Goal: Information Seeking & Learning: Check status

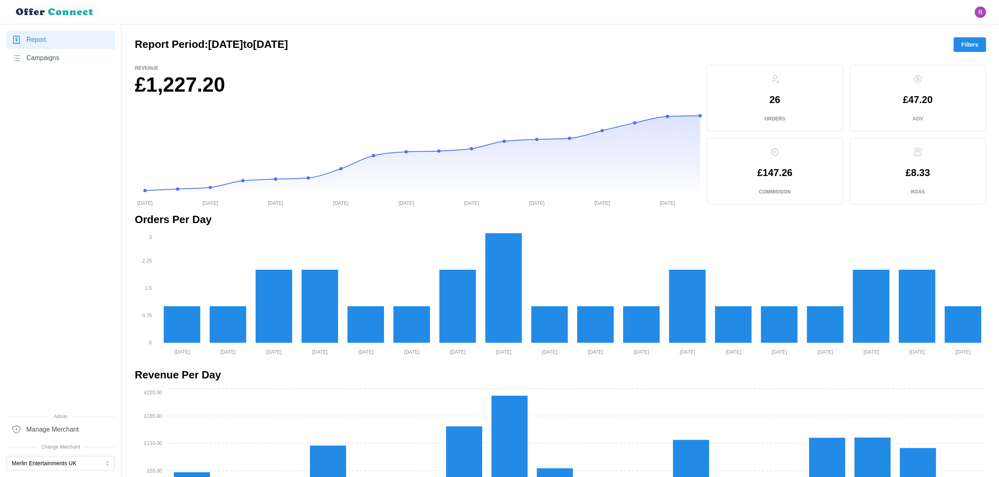
click at [966, 45] on span "Filters" at bounding box center [969, 45] width 17 height 14
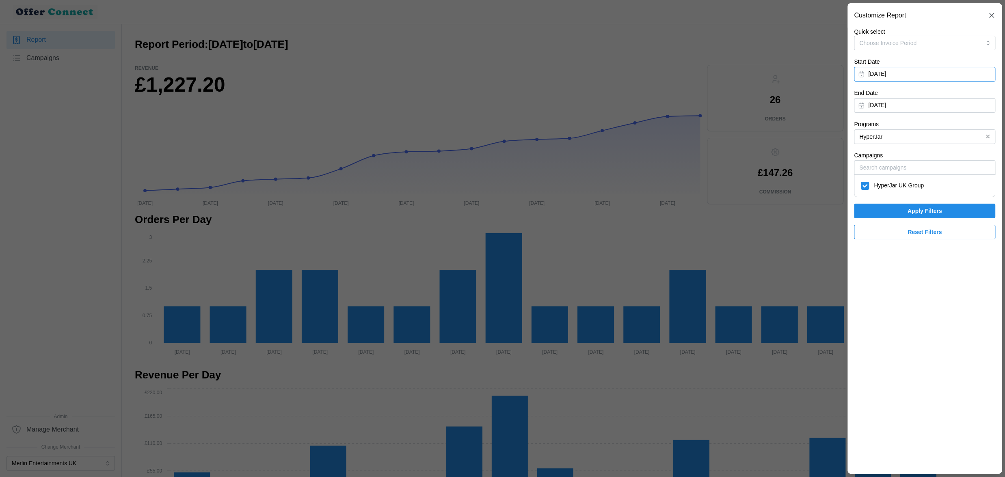
click at [901, 68] on button "June 1, 2025" at bounding box center [924, 74] width 141 height 15
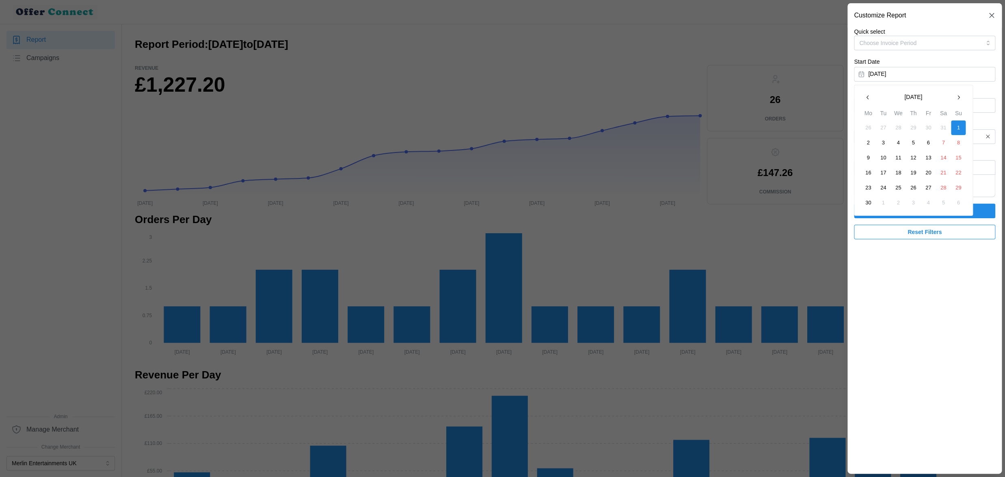
click at [864, 99] on button "button" at bounding box center [868, 97] width 15 height 15
click at [914, 127] on button "1" at bounding box center [913, 128] width 15 height 15
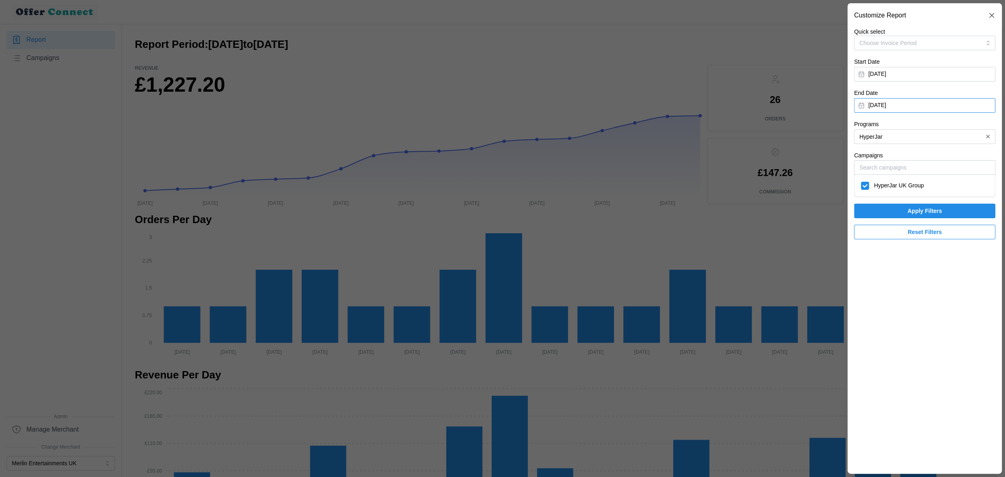
click at [908, 109] on button "June 30, 2025" at bounding box center [924, 105] width 141 height 15
click at [870, 128] on icon "button" at bounding box center [867, 128] width 6 height 6
click at [947, 218] on button "31" at bounding box center [943, 219] width 15 height 15
click at [921, 130] on input "HyperJar" at bounding box center [924, 137] width 141 height 15
click at [986, 137] on icon "button" at bounding box center [988, 137] width 6 height 6
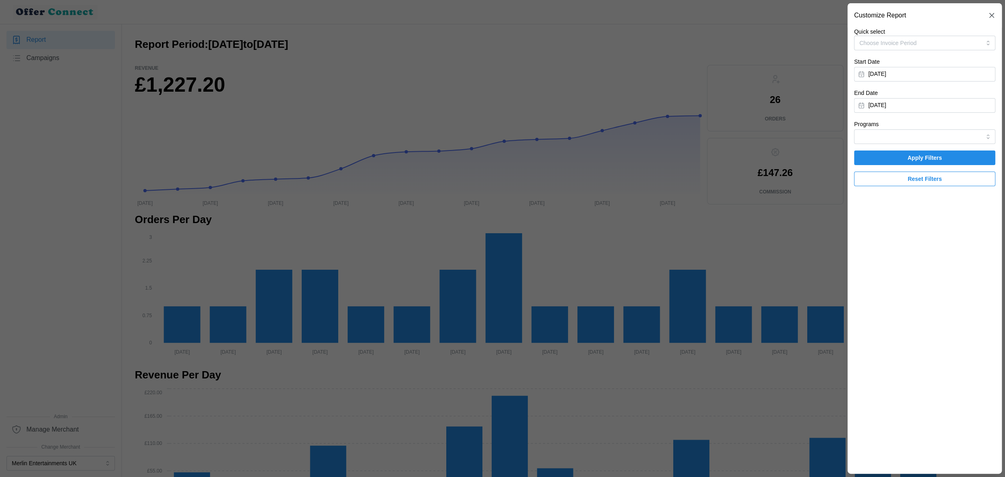
click at [926, 153] on span "Apply Filters" at bounding box center [924, 158] width 35 height 14
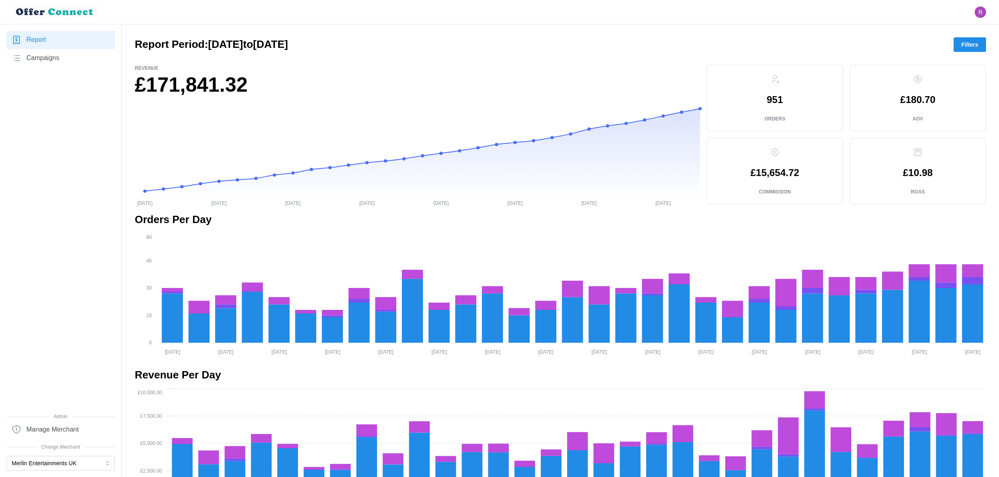
click at [170, 89] on h1 "£171,841.32" at bounding box center [418, 85] width 566 height 26
copy h1 "171,841.32"
click at [972, 45] on span "Filters" at bounding box center [969, 45] width 17 height 14
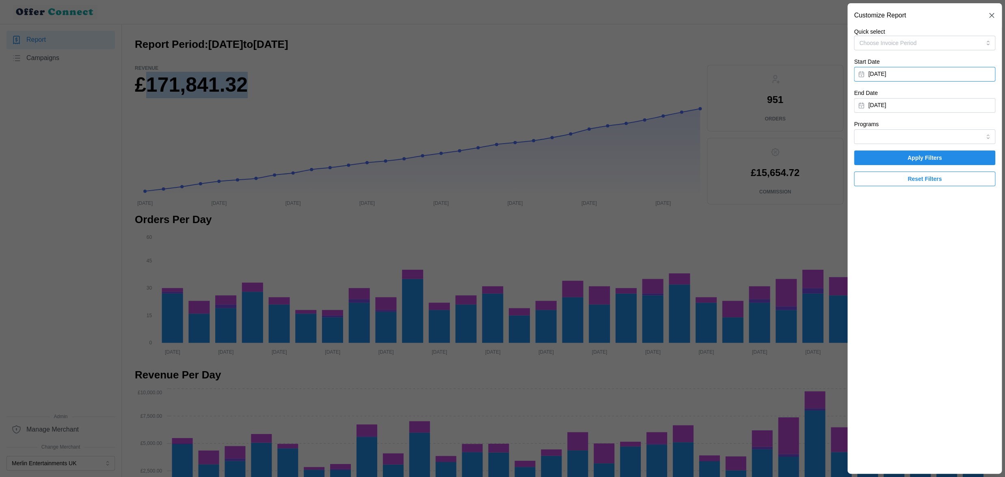
click at [912, 75] on button "May 1, 2025" at bounding box center [924, 74] width 141 height 15
click at [956, 98] on icon "button" at bounding box center [958, 97] width 6 height 6
click at [953, 129] on button "1" at bounding box center [958, 128] width 15 height 15
click at [891, 105] on button "May 31, 2025" at bounding box center [924, 105] width 141 height 15
click at [957, 128] on icon "button" at bounding box center [958, 128] width 6 height 6
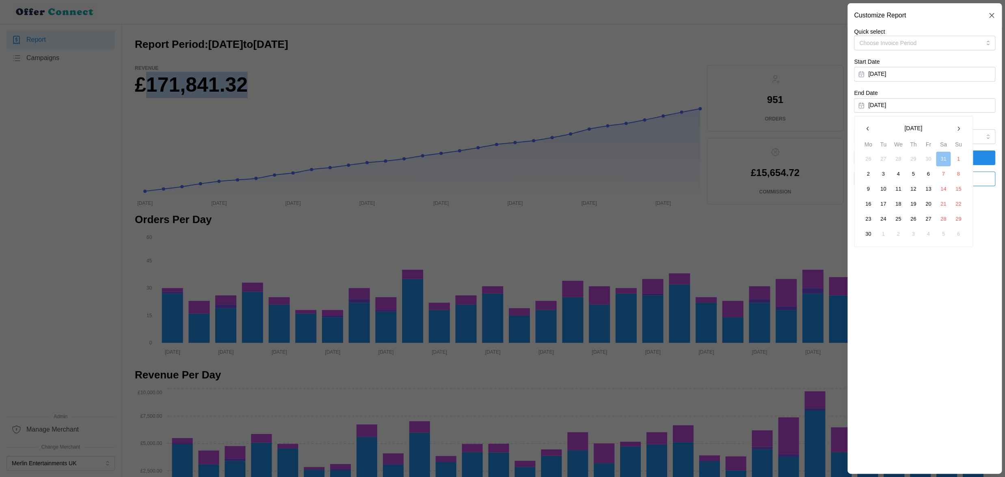
click at [871, 232] on button "30" at bounding box center [868, 234] width 15 height 15
click at [896, 158] on span "Apply Filters" at bounding box center [925, 158] width 126 height 14
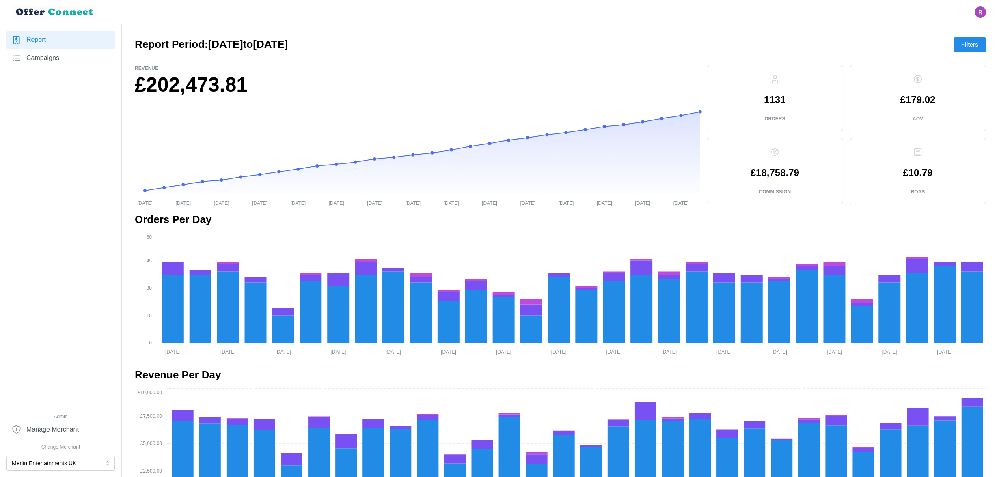
click at [184, 86] on h1 "£202,473.81" at bounding box center [418, 85] width 566 height 26
copy h1 "202,473.81"
click at [977, 40] on span "Filters" at bounding box center [969, 45] width 17 height 14
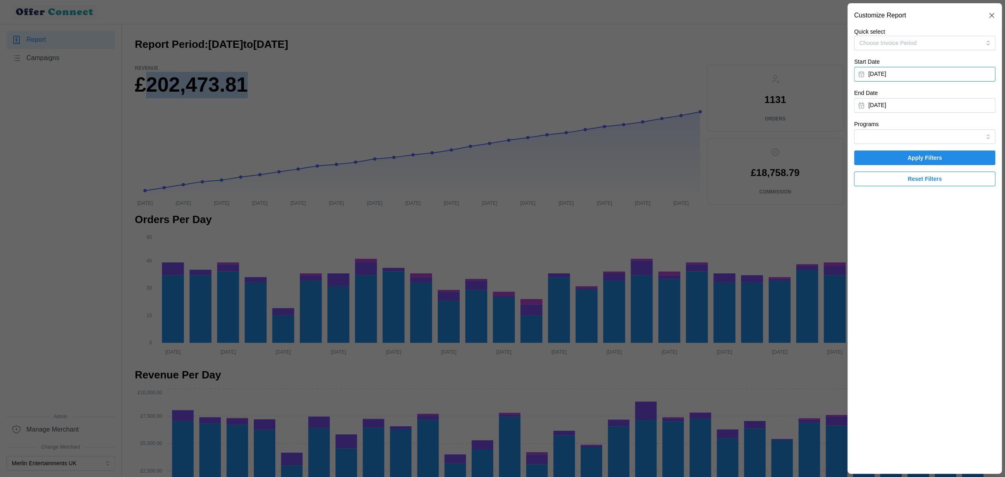
click at [920, 74] on button "June 1, 2025" at bounding box center [924, 74] width 141 height 15
click at [957, 97] on icon "button" at bounding box center [958, 97] width 6 height 6
click at [883, 128] on button "1" at bounding box center [883, 128] width 15 height 15
click at [892, 103] on button "June 30, 2025" at bounding box center [924, 105] width 141 height 15
click at [963, 127] on button "button" at bounding box center [958, 128] width 15 height 15
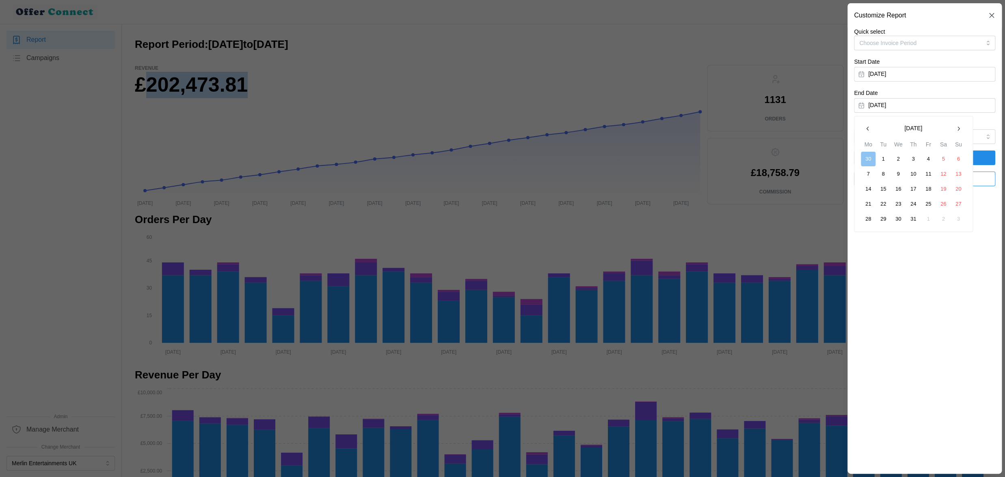
click at [916, 220] on button "31" at bounding box center [913, 219] width 15 height 15
click at [907, 157] on span "Apply Filters" at bounding box center [924, 158] width 35 height 14
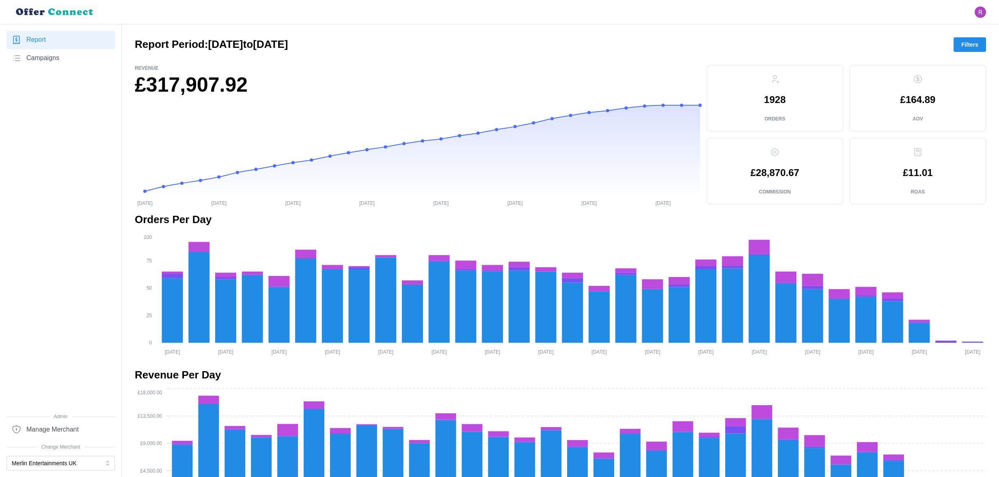
click at [782, 99] on p "1928" at bounding box center [775, 100] width 22 height 10
copy p "1928"
click at [202, 83] on h1 "£317,907.92" at bounding box center [418, 85] width 566 height 26
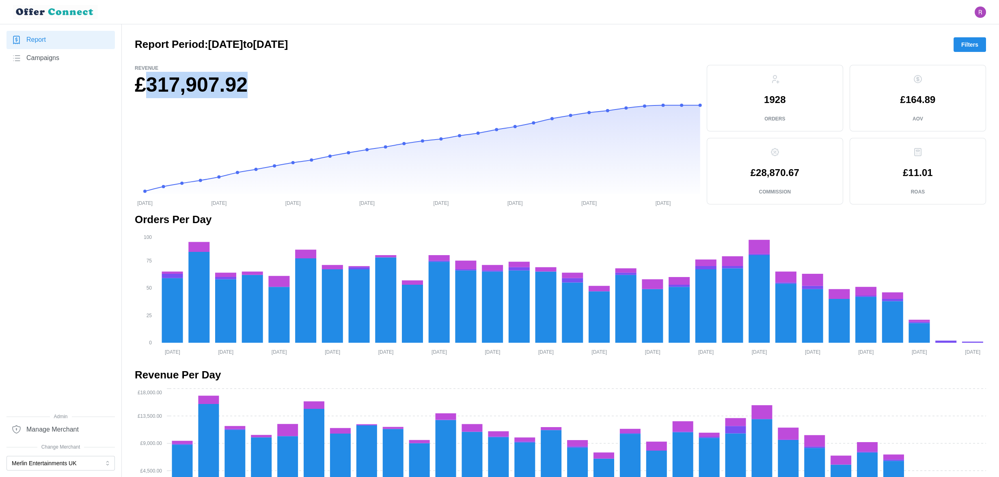
copy h1 "317,907.92"
click at [640, 145] on icon at bounding box center [422, 149] width 555 height 89
click at [696, 134] on icon at bounding box center [422, 149] width 555 height 89
click at [89, 466] on button "Merlin Entertainments UK" at bounding box center [60, 463] width 108 height 15
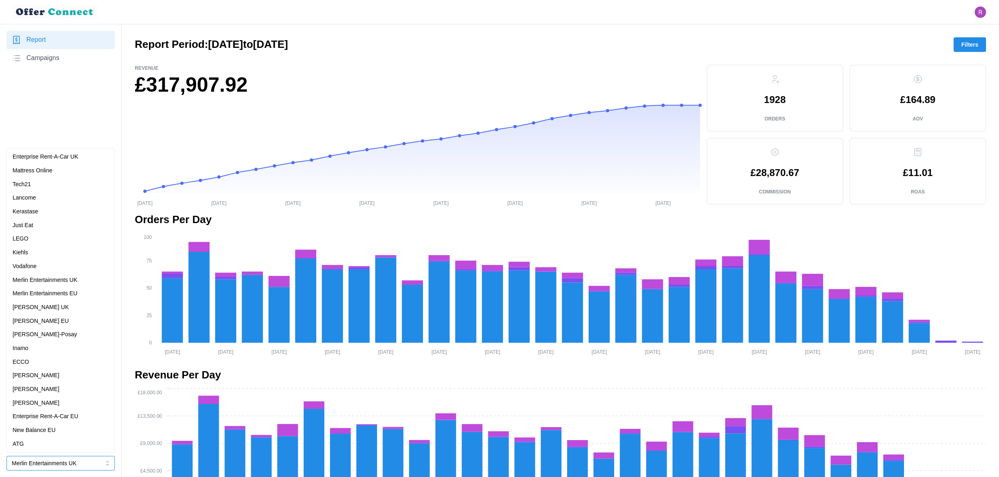
click at [71, 289] on p "Merlin Entertainments EU" at bounding box center [45, 293] width 65 height 9
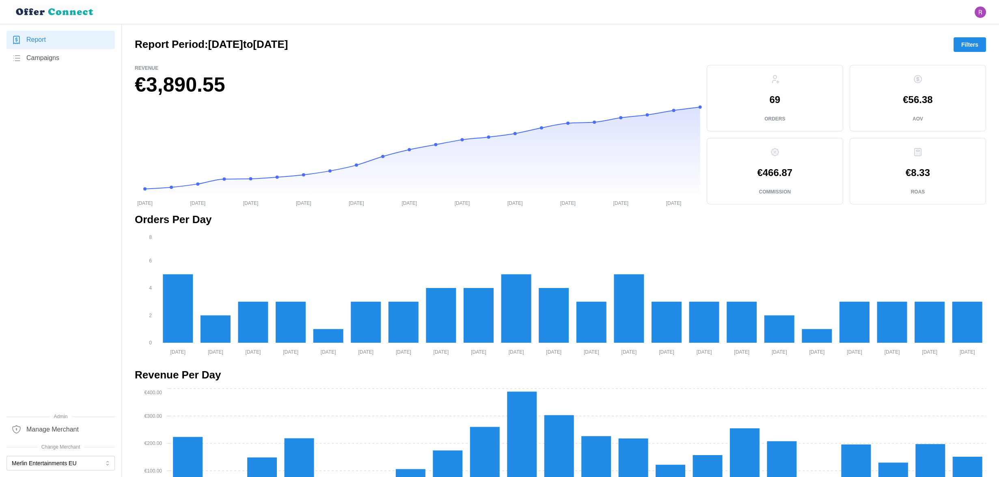
click at [70, 289] on div "Report Campaigns" at bounding box center [60, 222] width 108 height 382
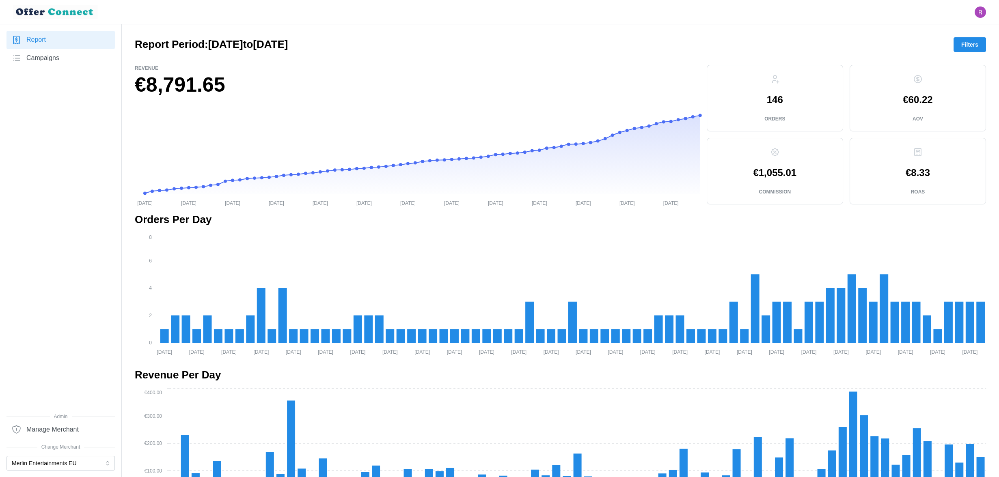
click at [71, 285] on div "Report Campaigns" at bounding box center [60, 222] width 108 height 382
click at [80, 468] on button "Merlin Entertainments EU" at bounding box center [60, 463] width 108 height 15
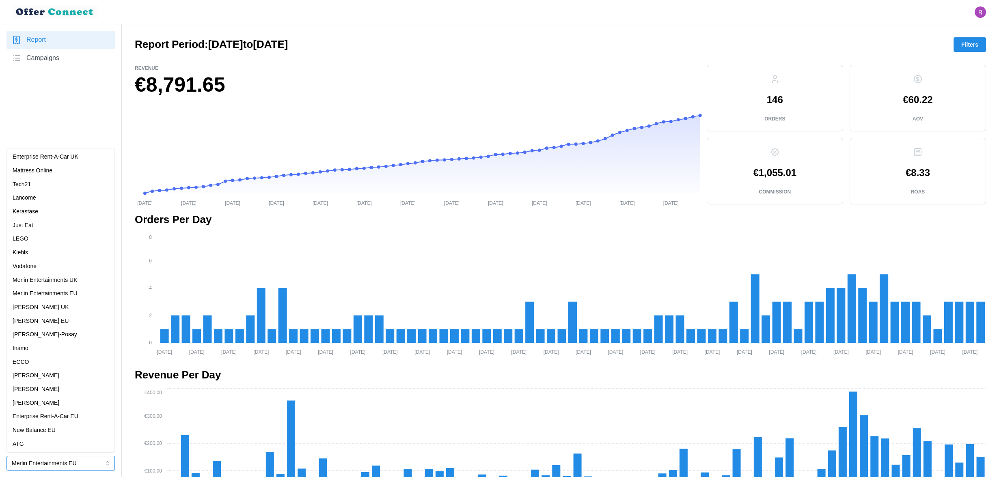
click at [58, 282] on p "Merlin Entertainments UK" at bounding box center [45, 280] width 65 height 9
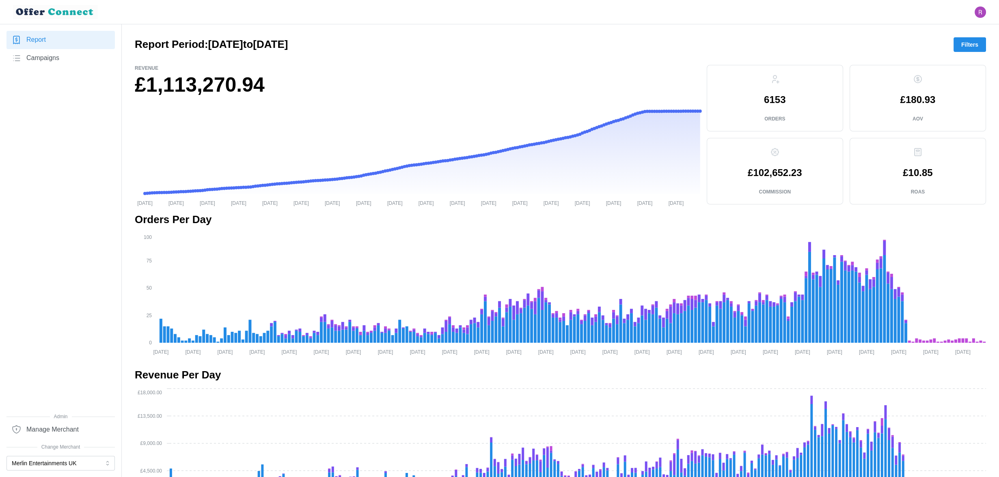
click at [972, 47] on span "Filters" at bounding box center [969, 45] width 17 height 14
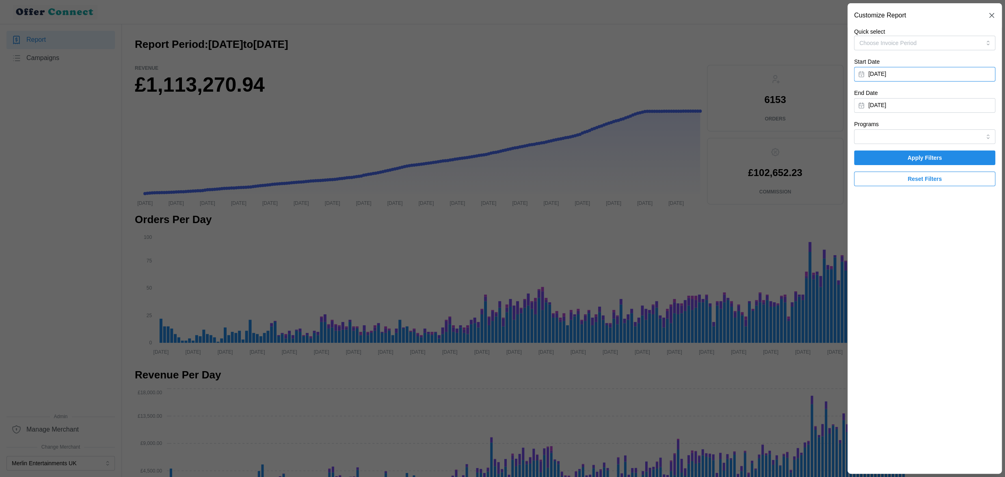
click at [941, 74] on button "January 1, 2025" at bounding box center [924, 74] width 141 height 15
click at [958, 96] on icon "button" at bounding box center [958, 97] width 6 height 6
click at [958, 96] on icon "button" at bounding box center [959, 97] width 2 height 4
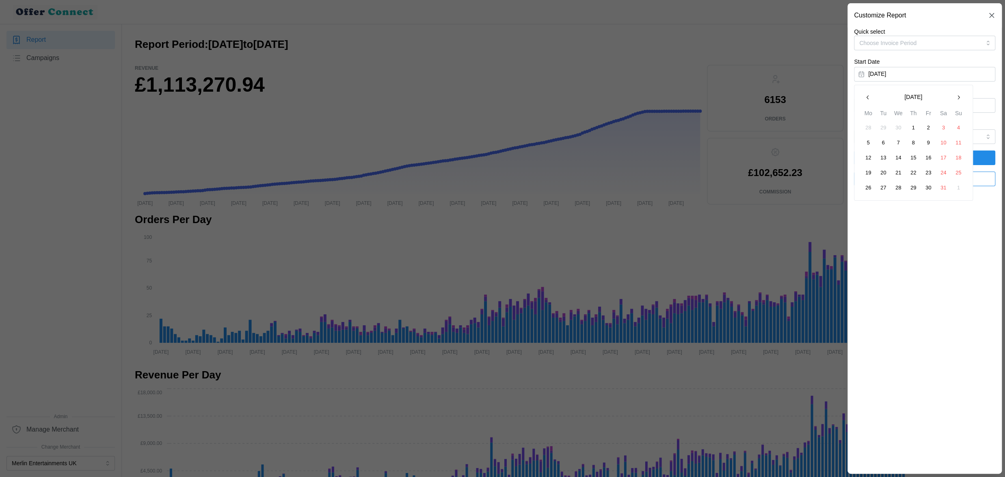
click at [958, 96] on icon "button" at bounding box center [959, 97] width 2 height 4
click at [957, 129] on button "1" at bounding box center [958, 128] width 15 height 15
click at [894, 104] on button "September 9, 2025" at bounding box center [924, 105] width 141 height 15
click at [869, 132] on icon "button" at bounding box center [867, 128] width 6 height 6
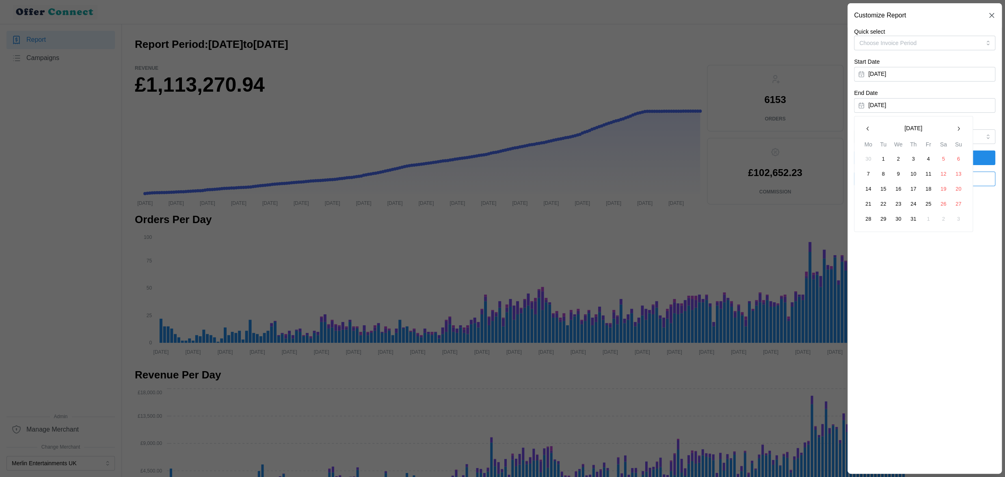
click at [869, 132] on icon "button" at bounding box center [867, 128] width 6 height 6
click at [868, 235] on button "30" at bounding box center [868, 234] width 15 height 15
click at [915, 158] on span "Apply Filters" at bounding box center [924, 158] width 35 height 14
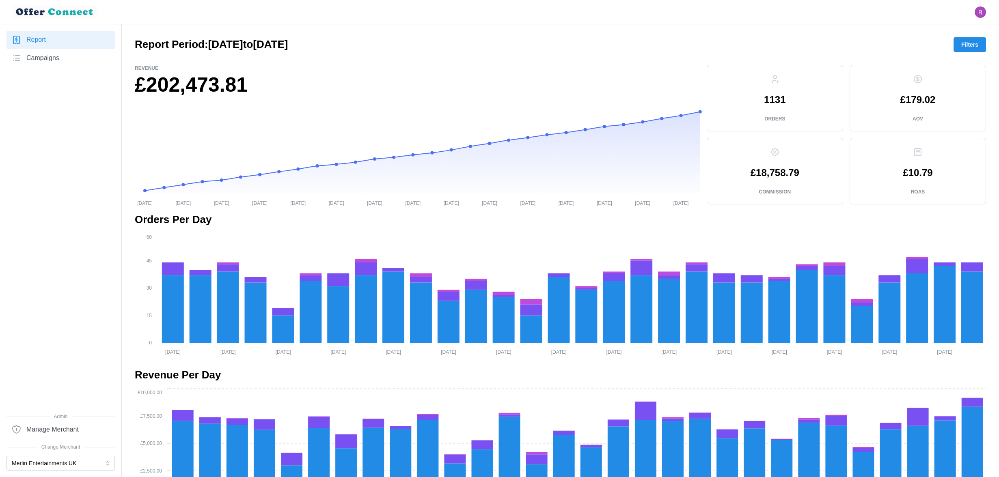
click at [783, 97] on p "1131" at bounding box center [775, 100] width 22 height 10
click at [913, 101] on p "£179.02" at bounding box center [917, 100] width 35 height 10
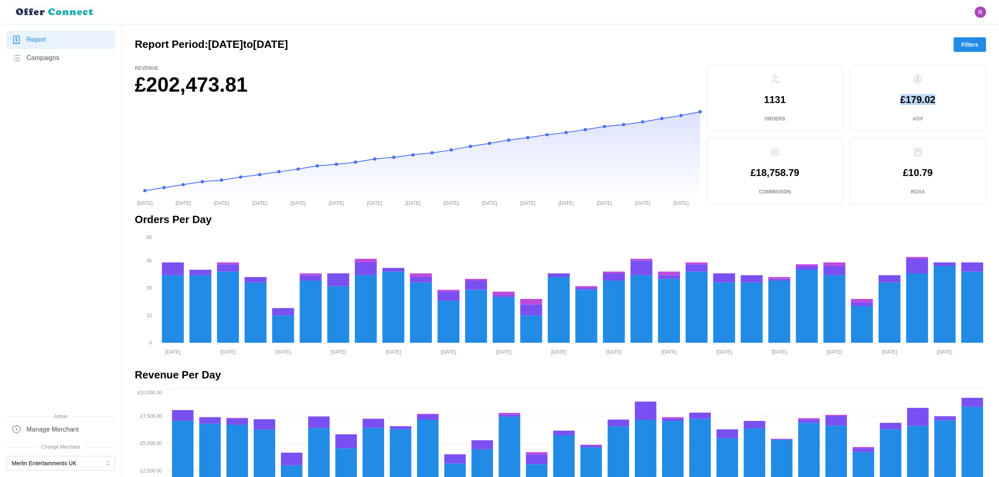
click at [913, 101] on p "£179.02" at bounding box center [917, 100] width 35 height 10
click at [706, 21] on div at bounding box center [499, 12] width 999 height 24
click at [705, 21] on div at bounding box center [499, 12] width 999 height 24
click at [751, 22] on div at bounding box center [499, 12] width 999 height 24
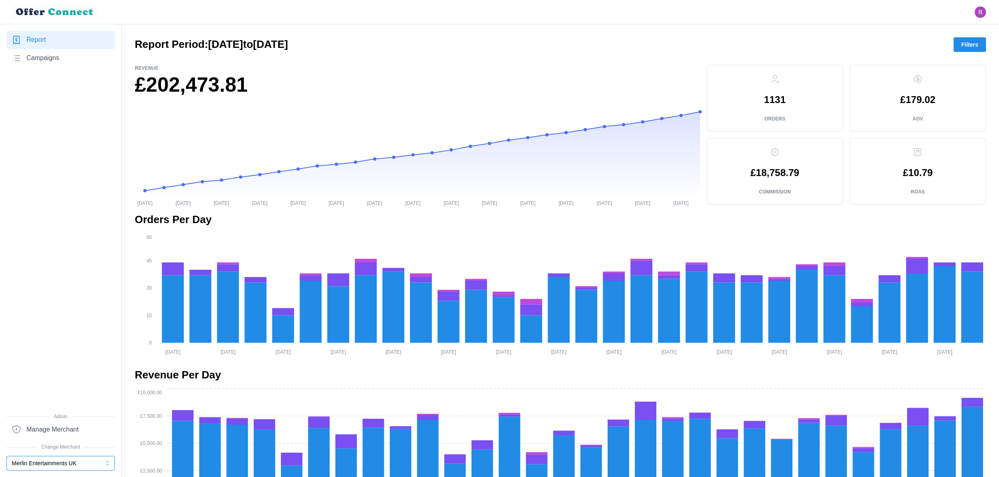
click at [92, 463] on button "Merlin Entertainments UK" at bounding box center [60, 463] width 108 height 15
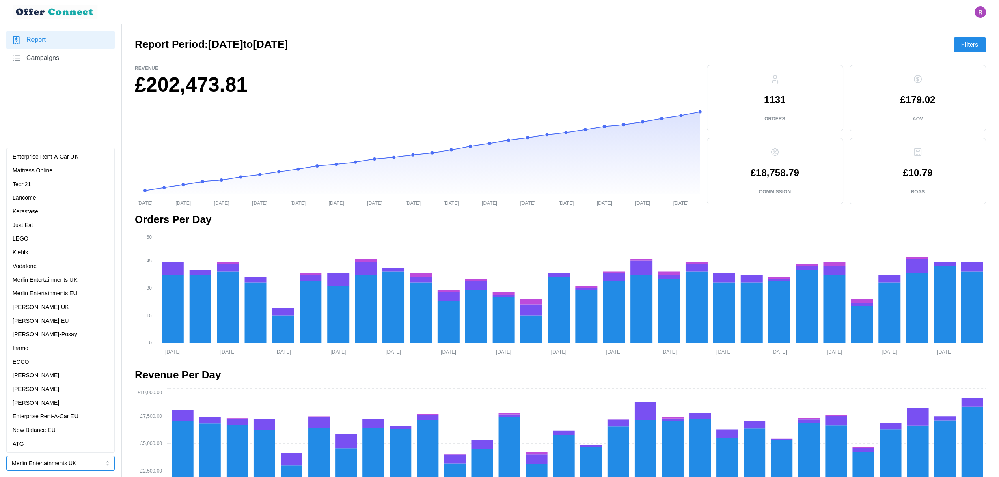
click at [42, 444] on div "ATG" at bounding box center [61, 444] width 96 height 9
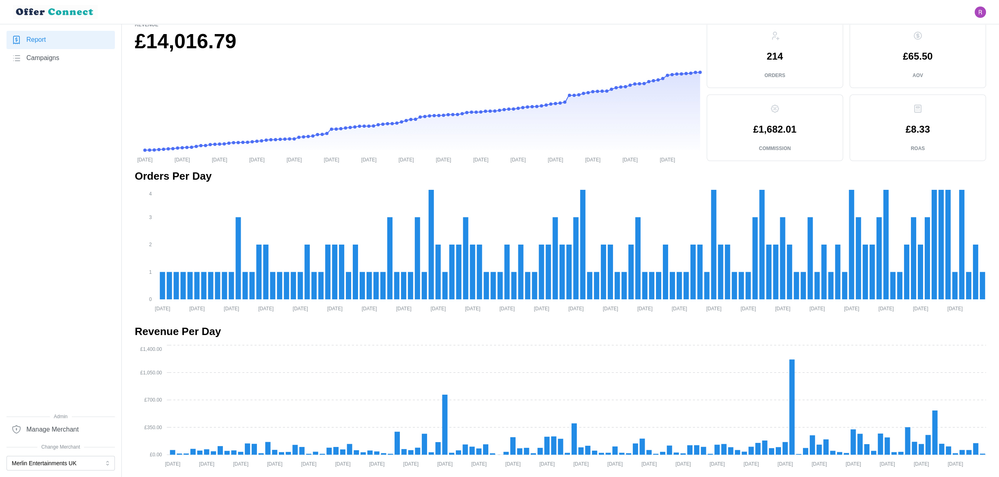
scroll to position [43, 0]
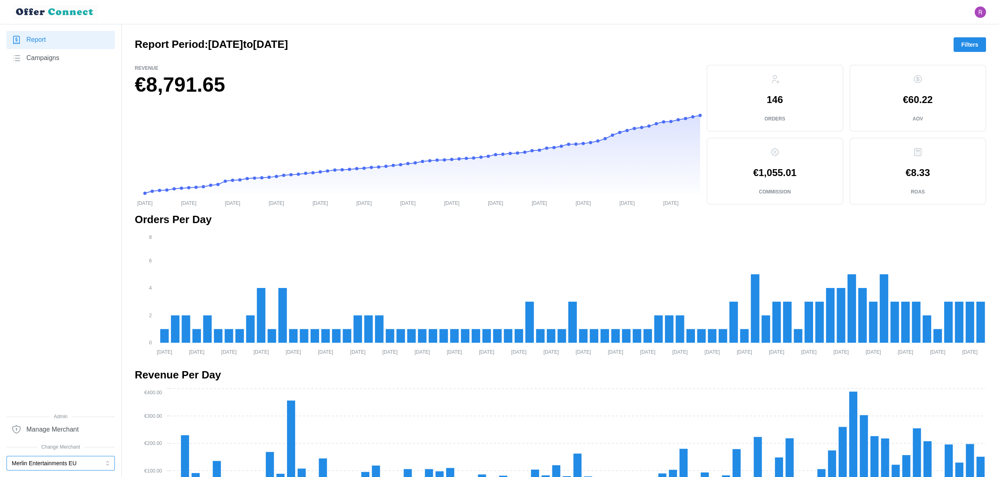
click at [43, 463] on button "Merlin Entertainments EU" at bounding box center [60, 463] width 108 height 15
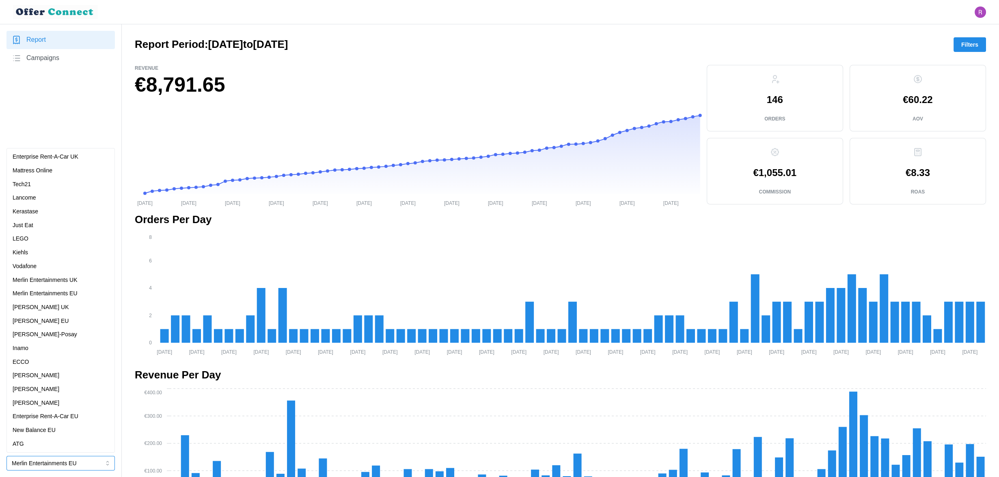
click at [41, 166] on div "Mattress Online" at bounding box center [61, 171] width 104 height 14
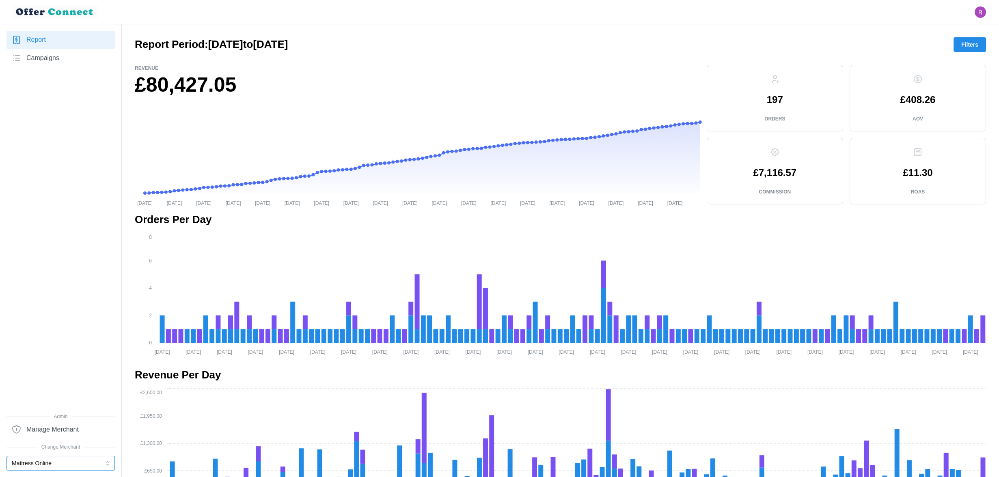
click at [61, 464] on button "Mattress Online" at bounding box center [60, 463] width 108 height 15
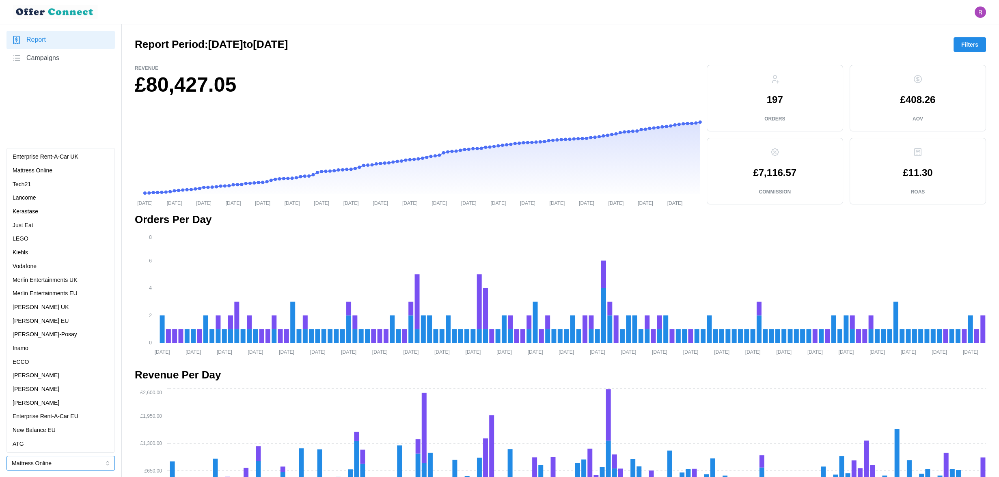
click at [45, 197] on div "Lancome" at bounding box center [61, 198] width 96 height 9
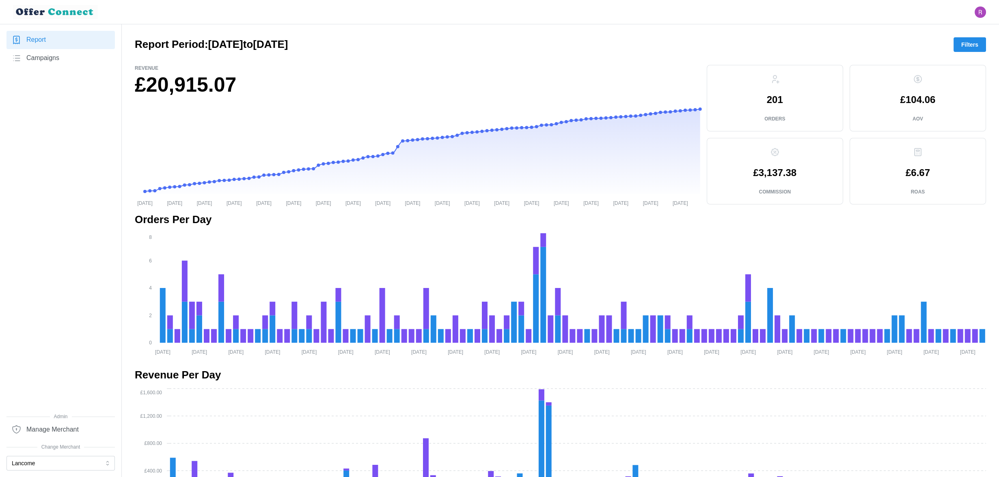
click at [331, 81] on h1 "£20,915.07" at bounding box center [418, 85] width 566 height 26
click at [91, 460] on button "Lancome" at bounding box center [60, 463] width 108 height 15
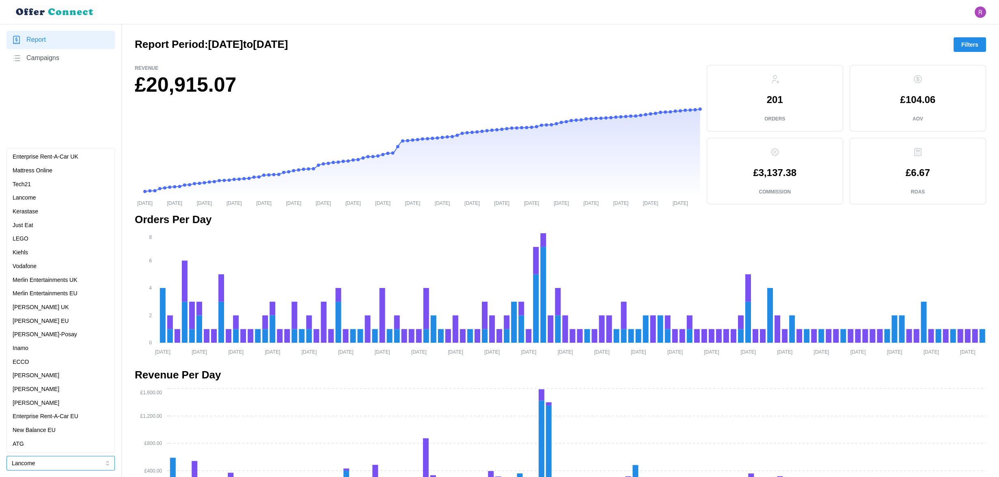
click at [43, 212] on div "Kerastase" at bounding box center [61, 211] width 96 height 9
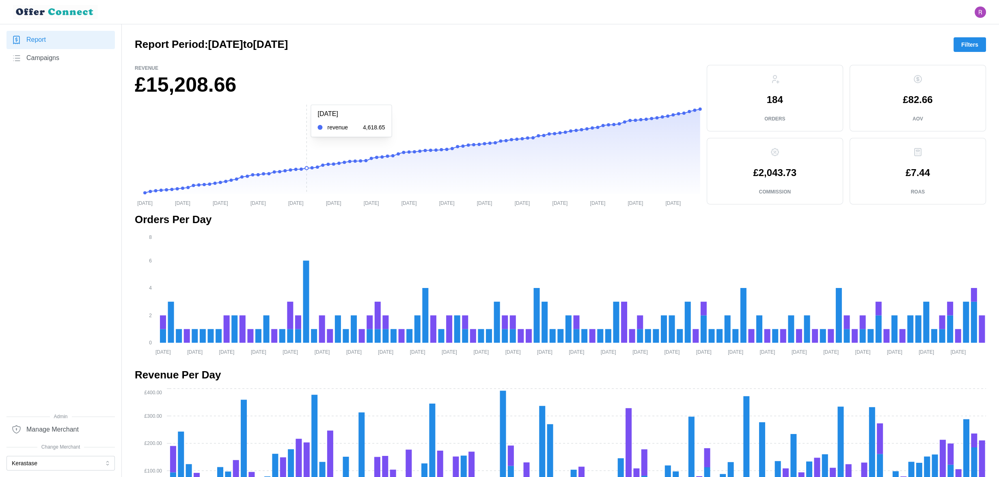
click at [307, 108] on icon "02/01/2025 27/01/2025 06/02/2025 17/02/2025 26/02/2025 10/03/2025 26/03/2025 08…" at bounding box center [418, 155] width 566 height 101
click at [62, 464] on button "Kerastase" at bounding box center [60, 463] width 108 height 15
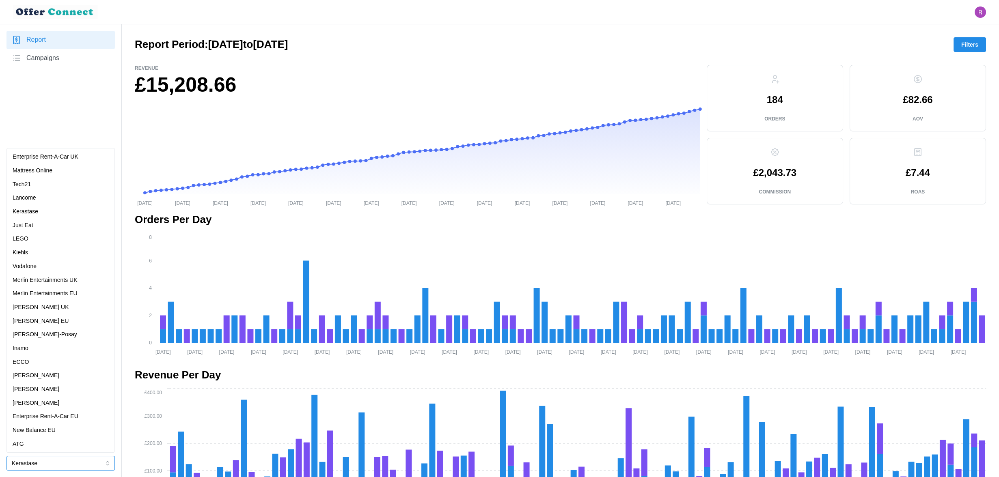
click at [35, 252] on div "Kiehls" at bounding box center [61, 252] width 96 height 9
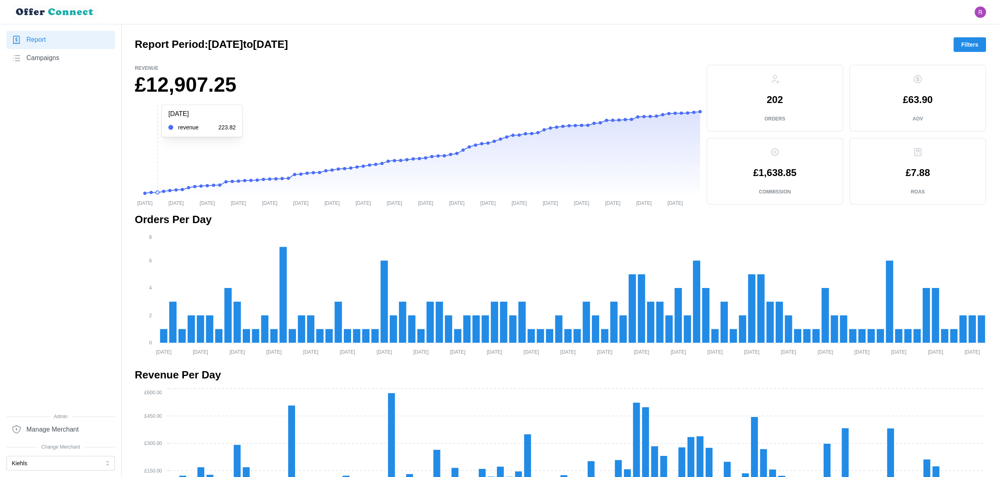
click at [158, 134] on icon "07/01/2025 20/01/2025 28/01/2025 11/02/2025 20/02/2025 03/03/2025 17/03/2025 27…" at bounding box center [418, 155] width 566 height 101
click at [60, 469] on button "Kiehls" at bounding box center [60, 463] width 108 height 15
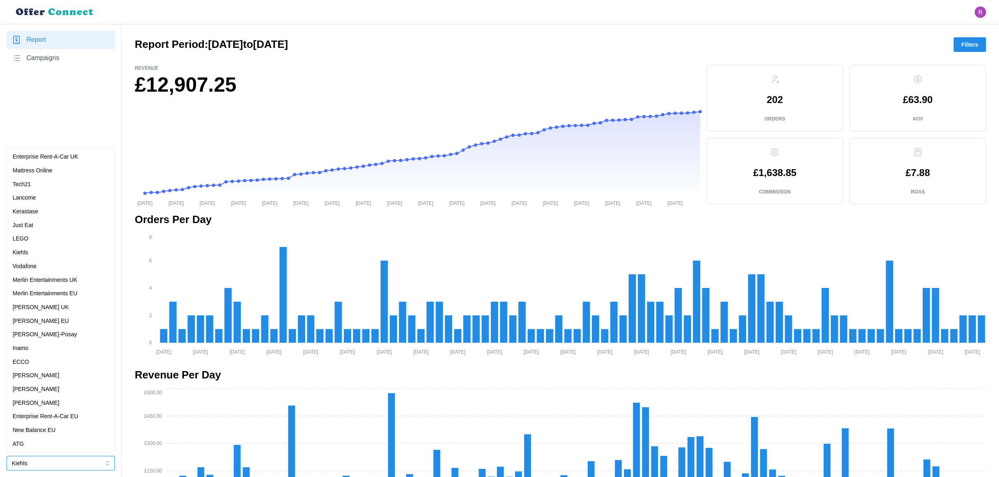
click at [45, 263] on div "Vodafone" at bounding box center [61, 266] width 96 height 9
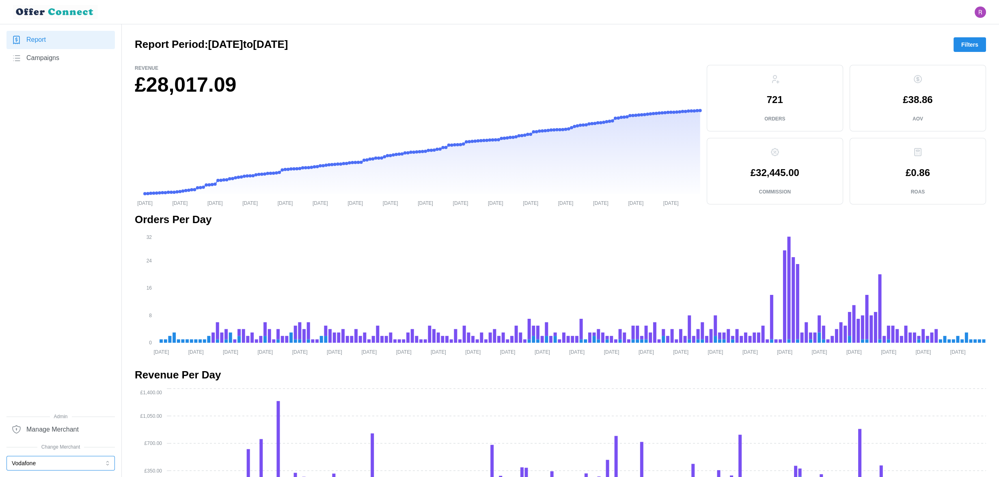
click at [46, 460] on button "Vodafone" at bounding box center [60, 463] width 108 height 15
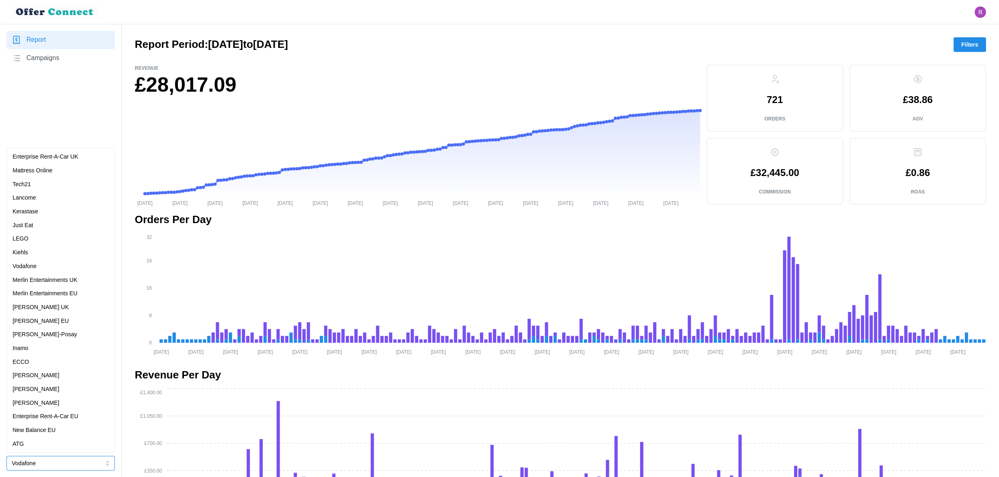
click at [46, 340] on div "[PERSON_NAME]-Posay" at bounding box center [61, 335] width 104 height 14
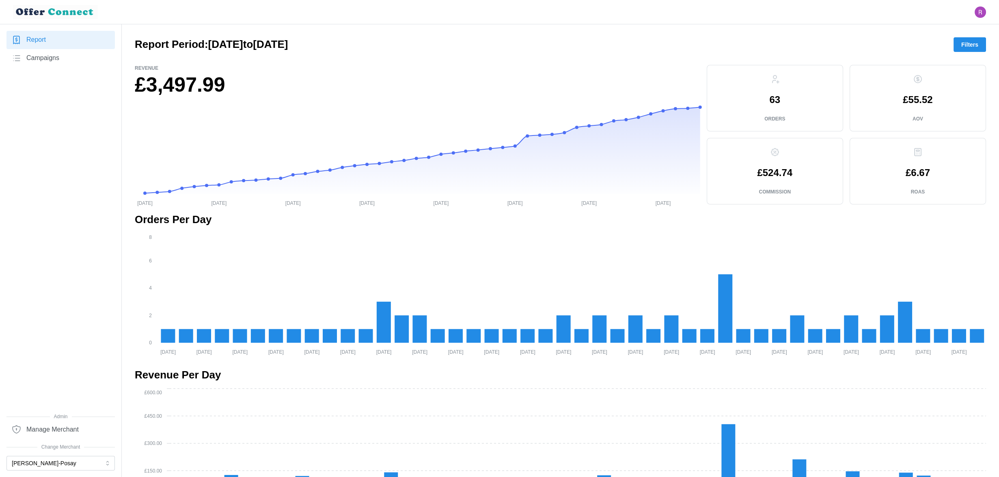
click at [371, 71] on p "Revenue" at bounding box center [418, 68] width 566 height 7
click at [50, 466] on button "[PERSON_NAME]-Posay" at bounding box center [60, 463] width 108 height 15
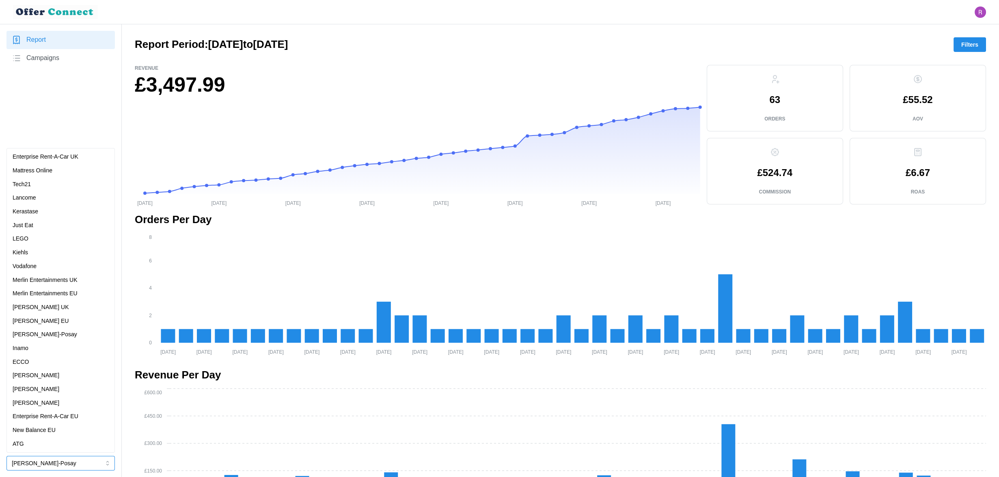
click at [41, 384] on div "[PERSON_NAME]" at bounding box center [61, 390] width 104 height 14
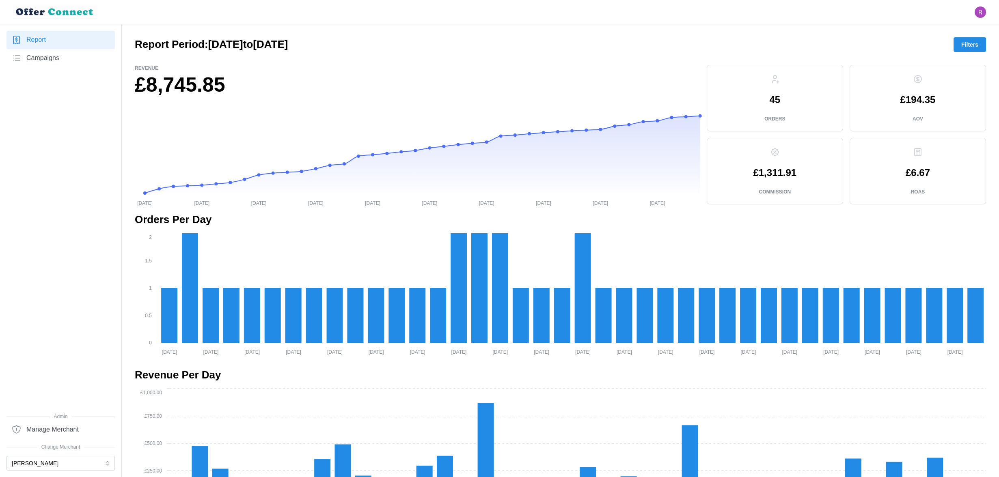
click at [42, 57] on span "Campaigns" at bounding box center [42, 58] width 33 height 10
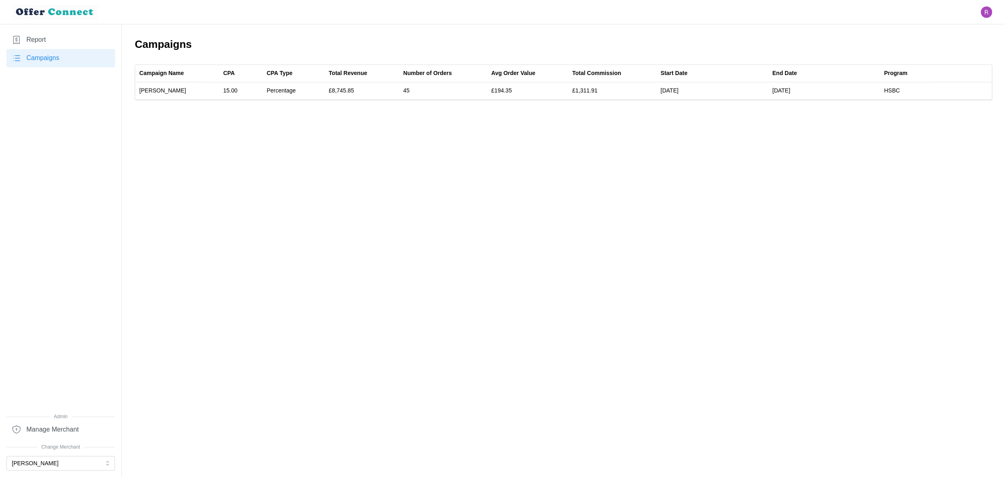
click at [41, 41] on span "Report" at bounding box center [35, 40] width 19 height 10
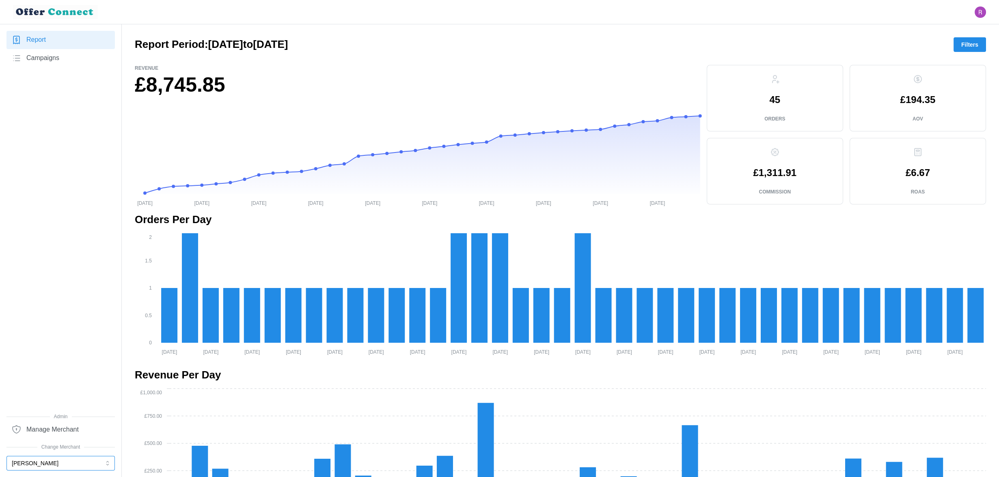
click at [60, 464] on button "[PERSON_NAME]" at bounding box center [60, 463] width 108 height 15
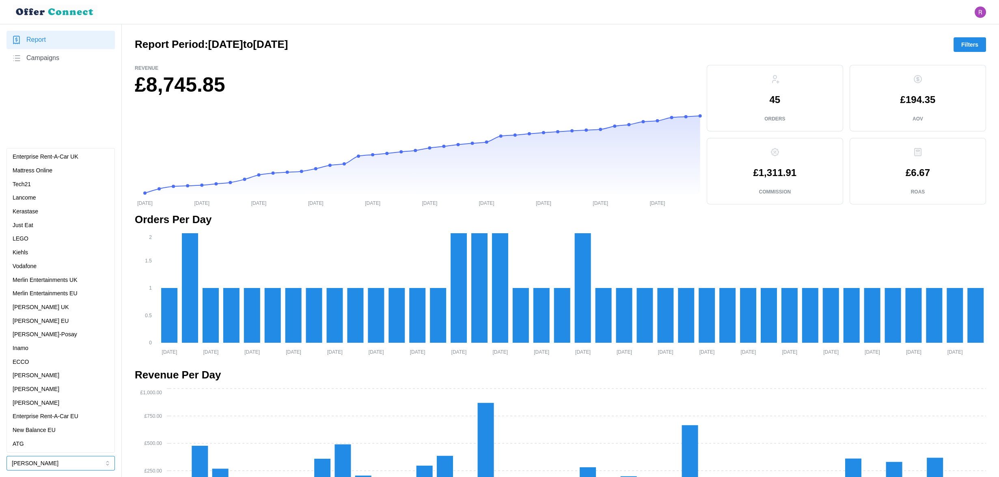
click at [44, 363] on div "ECCO" at bounding box center [61, 362] width 96 height 9
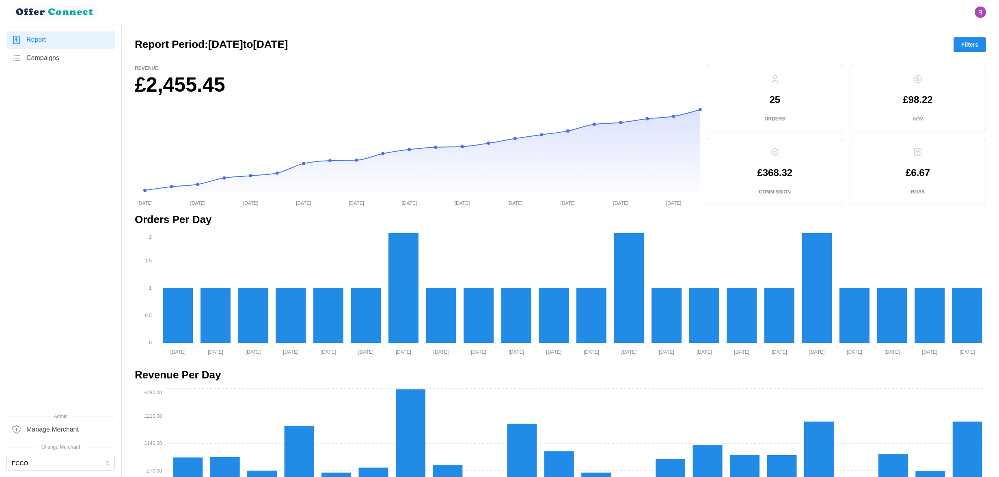
click at [45, 60] on span "Campaigns" at bounding box center [42, 58] width 33 height 10
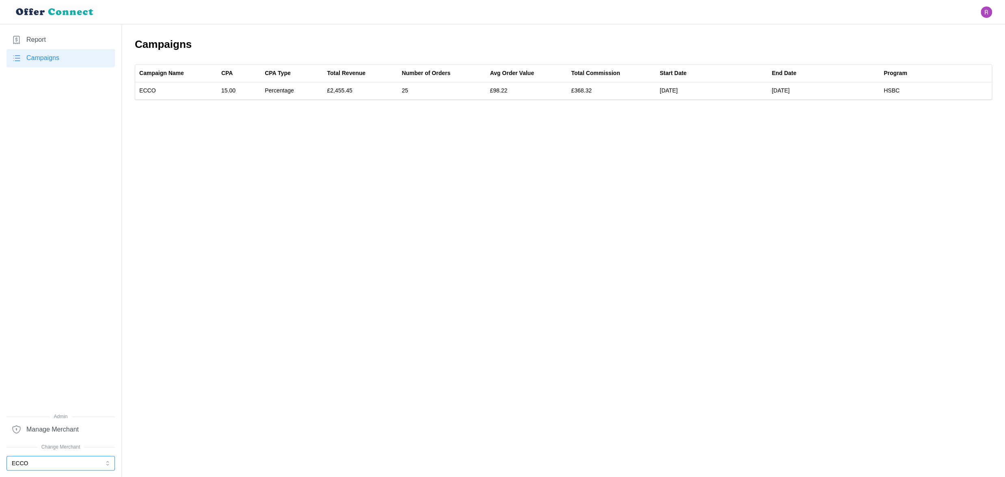
click at [55, 463] on button "ECCO" at bounding box center [60, 463] width 108 height 15
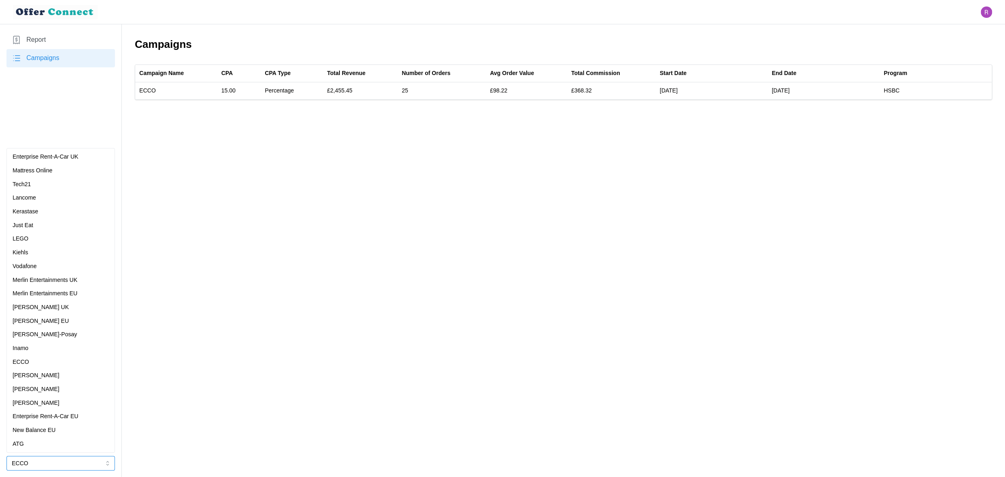
click at [50, 267] on div "Vodafone" at bounding box center [61, 266] width 96 height 9
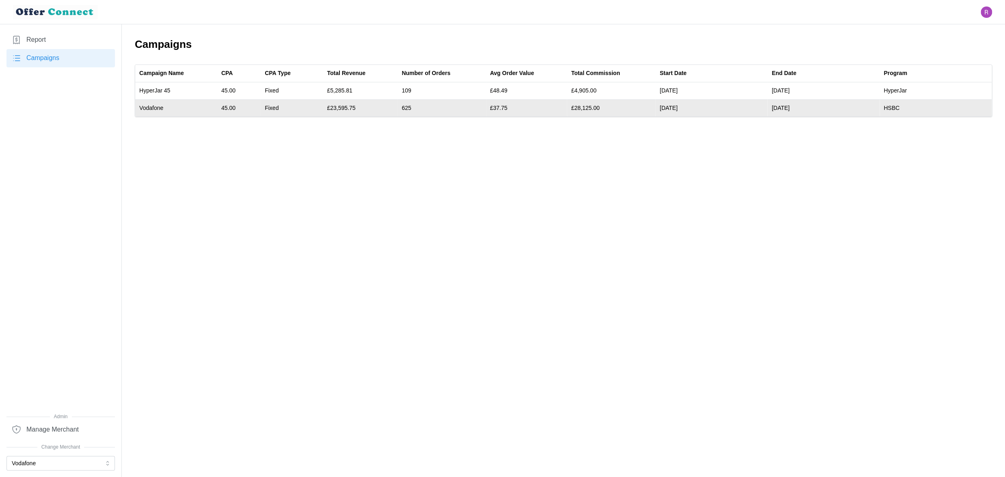
click at [407, 107] on td "625" at bounding box center [441, 107] width 88 height 17
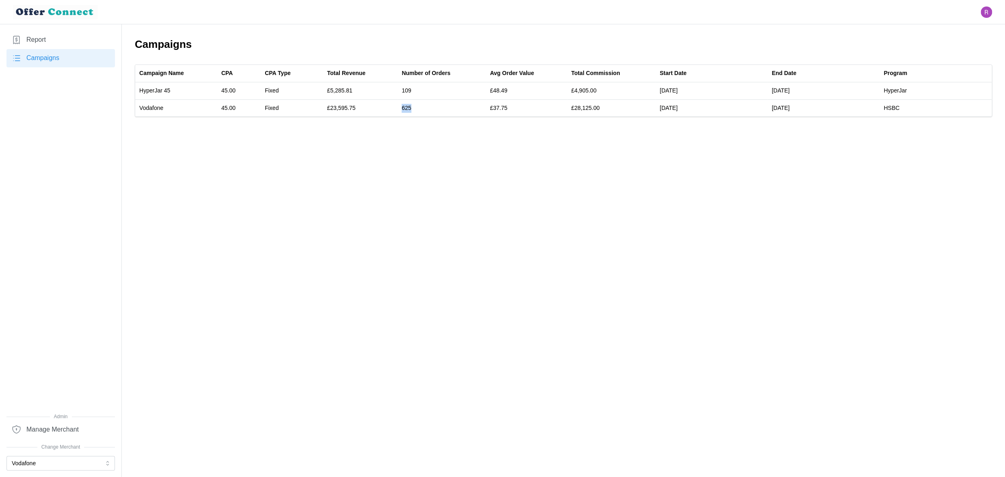
click at [57, 36] on link "Report" at bounding box center [60, 40] width 108 height 18
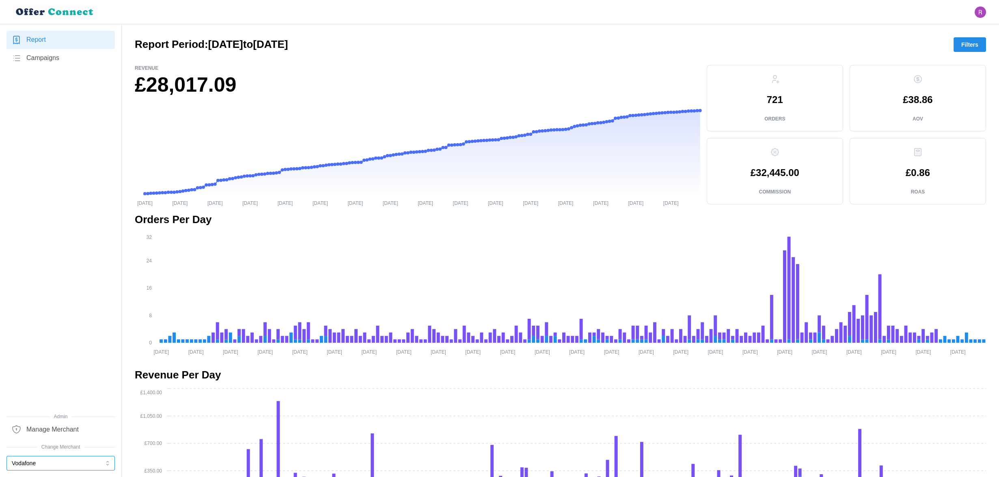
click at [44, 459] on button "Vodafone" at bounding box center [60, 463] width 108 height 15
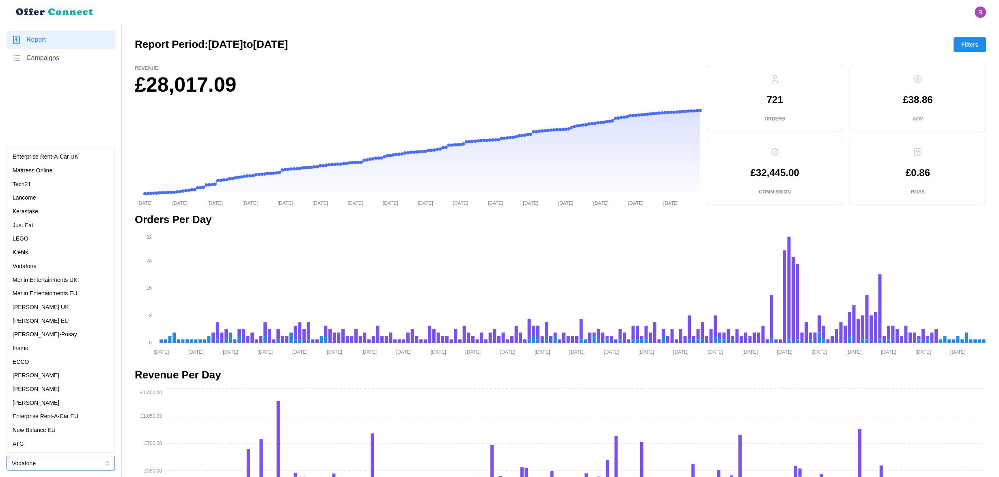
click at [26, 393] on p "[PERSON_NAME]" at bounding box center [36, 389] width 47 height 9
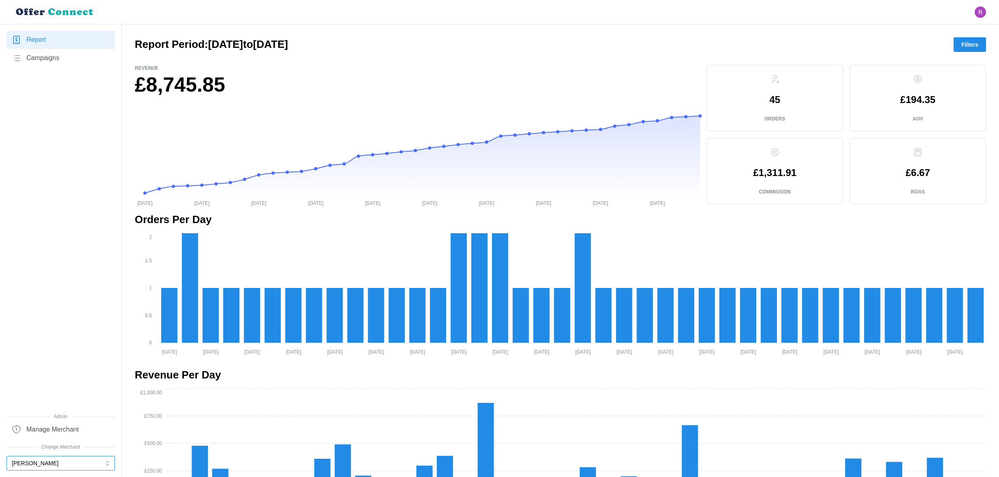
click at [27, 466] on button "[PERSON_NAME]" at bounding box center [60, 463] width 108 height 15
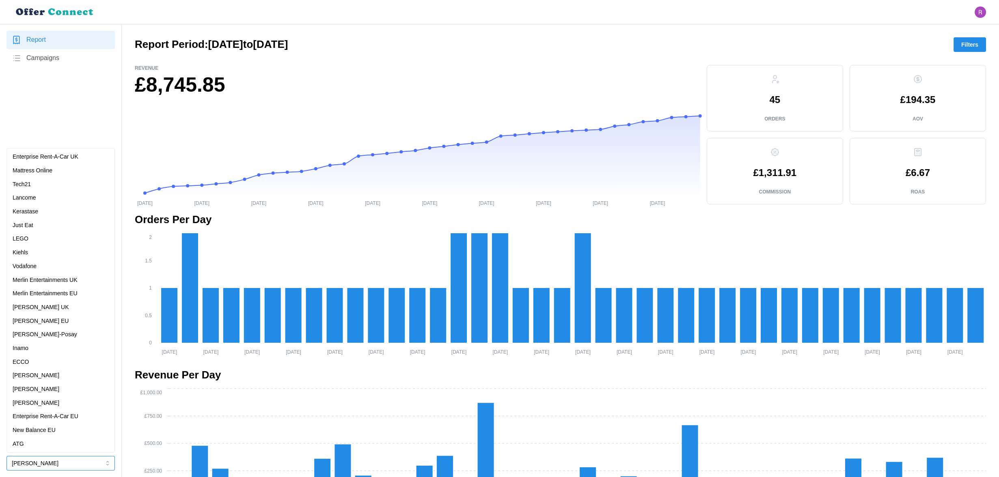
click at [34, 430] on p "New Balance EU" at bounding box center [34, 430] width 43 height 9
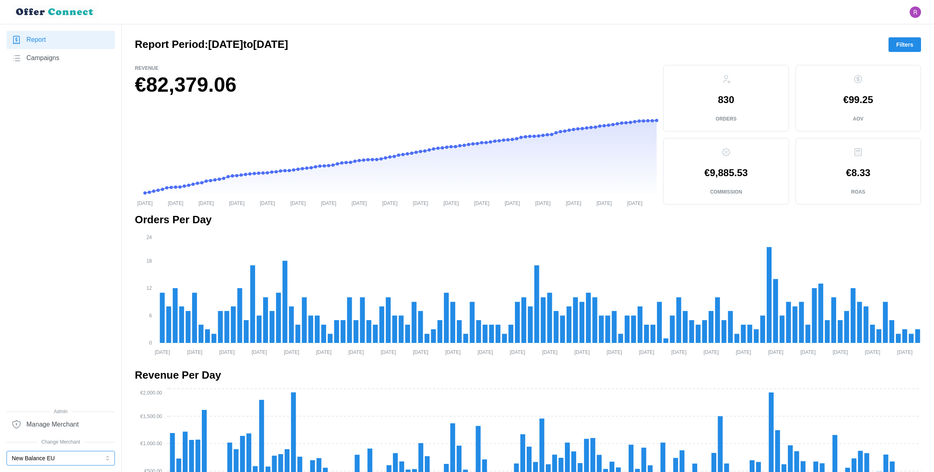
click at [57, 415] on button "New Balance EU" at bounding box center [60, 458] width 108 height 15
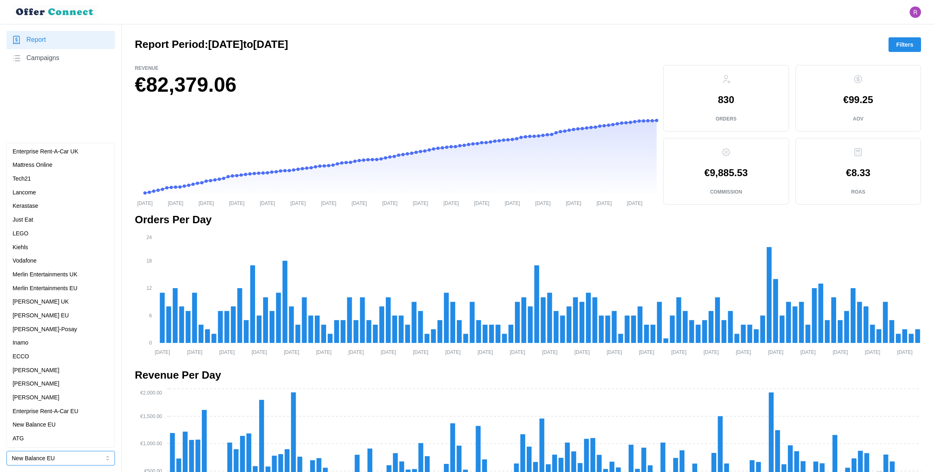
click at [48, 367] on div "[PERSON_NAME]" at bounding box center [61, 370] width 96 height 9
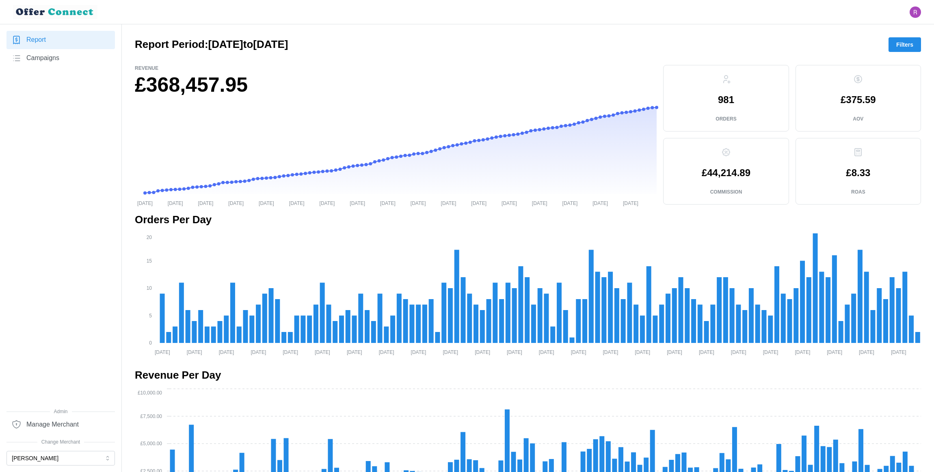
click at [821, 50] on span "Filters" at bounding box center [904, 45] width 17 height 14
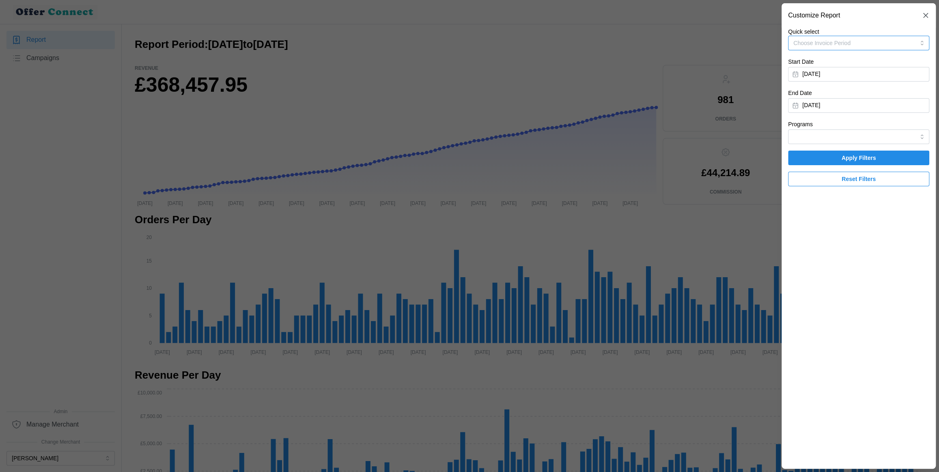
click at [821, 46] on button "Choose Invoice Period" at bounding box center [858, 43] width 141 height 15
click at [821, 131] on div "Invoice-Period-April-2025 01/04/2025 - 29/04/2025" at bounding box center [859, 130] width 129 height 16
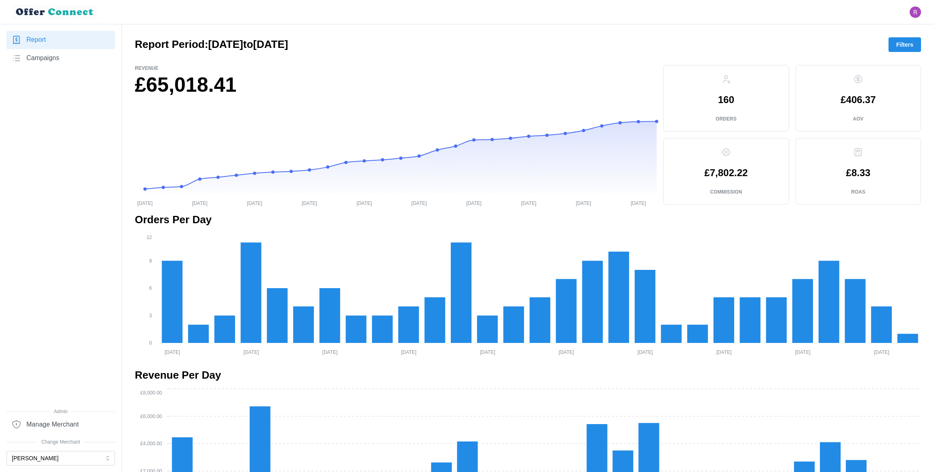
click at [821, 42] on span "Filters" at bounding box center [904, 45] width 17 height 14
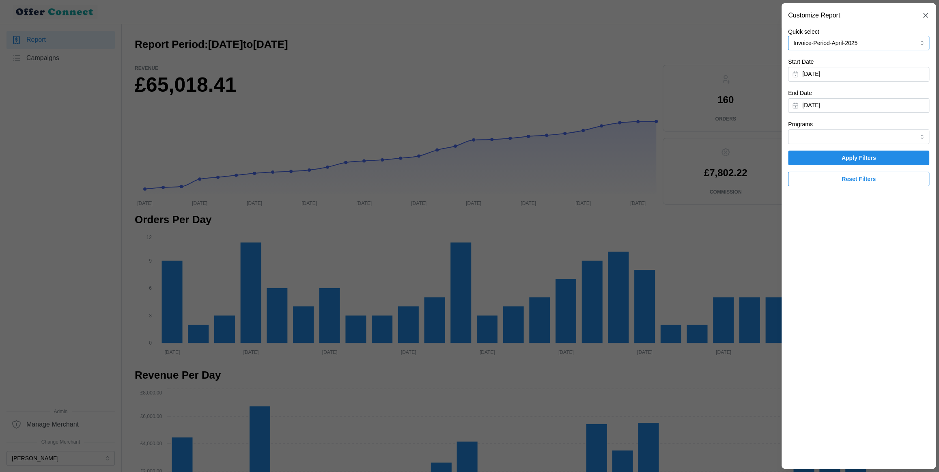
click at [821, 42] on button "Invoice-Period-April-2025" at bounding box center [858, 43] width 141 height 15
click at [821, 106] on div "Invoice-Period-May-2025 14/04/2025 - 29/05/2025" at bounding box center [859, 109] width 129 height 16
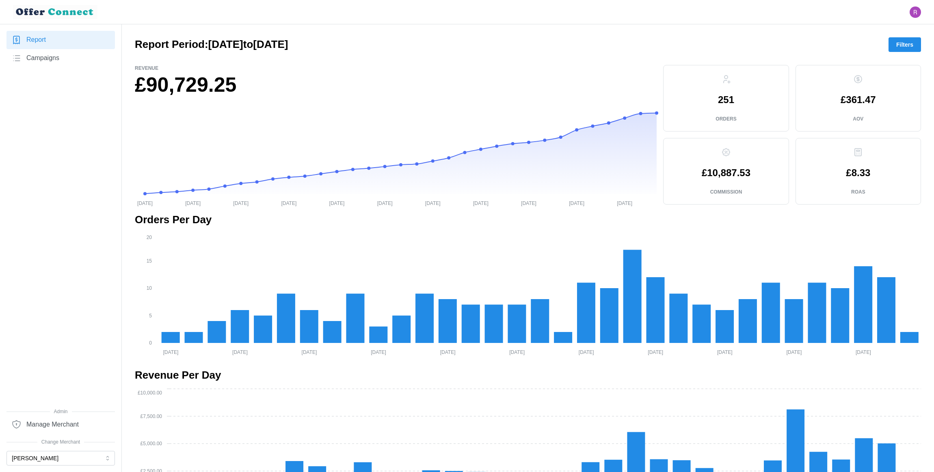
click at [821, 43] on span "Filters" at bounding box center [904, 45] width 17 height 14
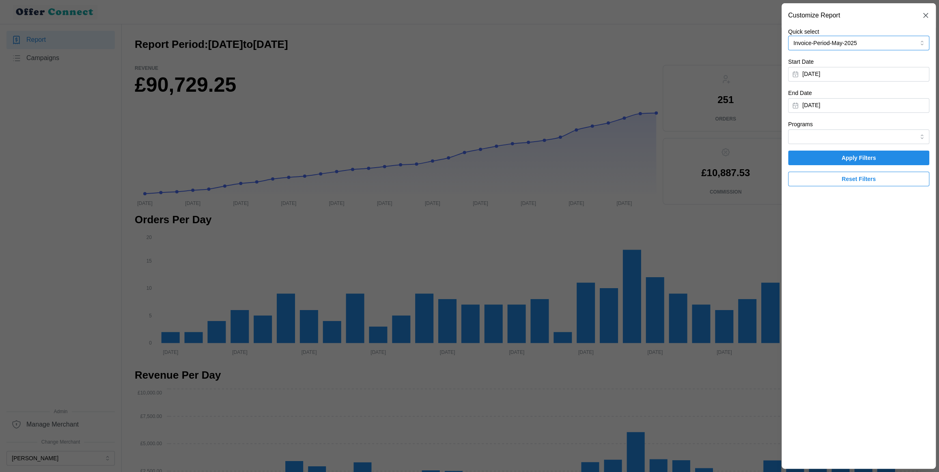
click at [821, 42] on button "Invoice-Period-May-2025" at bounding box center [858, 43] width 141 height 15
click at [821, 80] on div "Invoice-Period-June-2025 29/05/2025 - 28/06/2025" at bounding box center [859, 88] width 129 height 16
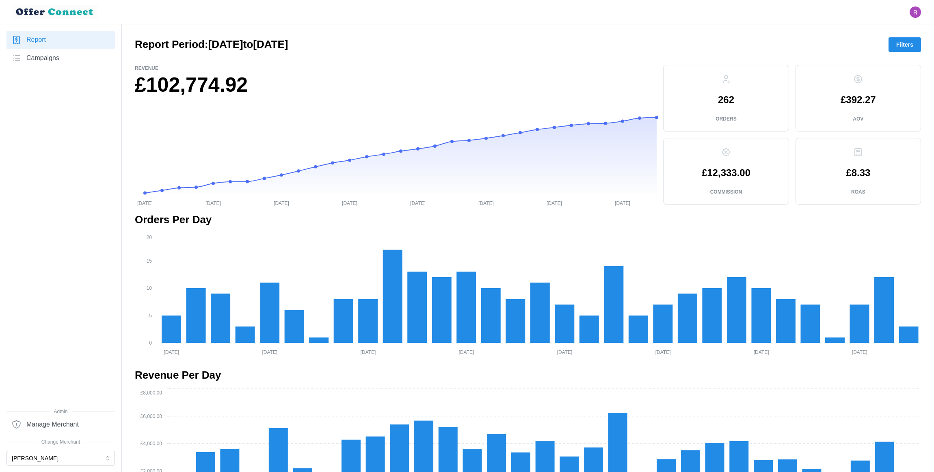
click at [821, 52] on div at bounding box center [528, 58] width 786 height 13
click at [821, 46] on span "Filters" at bounding box center [904, 45] width 17 height 14
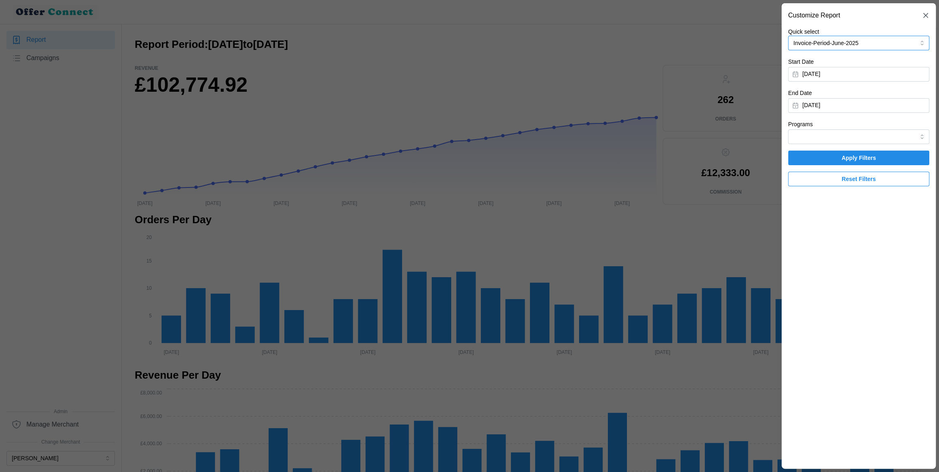
click at [821, 45] on button "Invoice-Period-June-2025" at bounding box center [858, 43] width 141 height 15
click at [821, 69] on div "Invoice-Period-July-2025 25/06/2025 - 29/07/2025" at bounding box center [859, 66] width 129 height 16
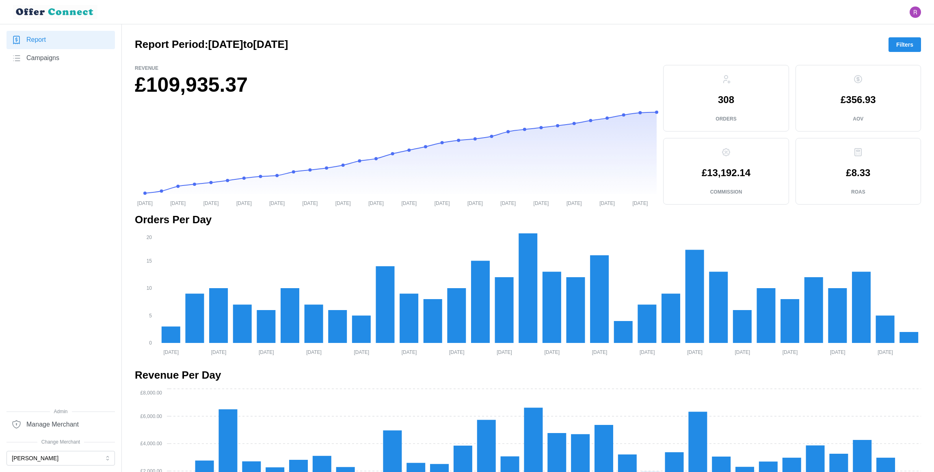
drag, startPoint x: 889, startPoint y: 48, endPoint x: 911, endPoint y: 48, distance: 21.5
click at [821, 48] on button "Filters" at bounding box center [904, 44] width 32 height 15
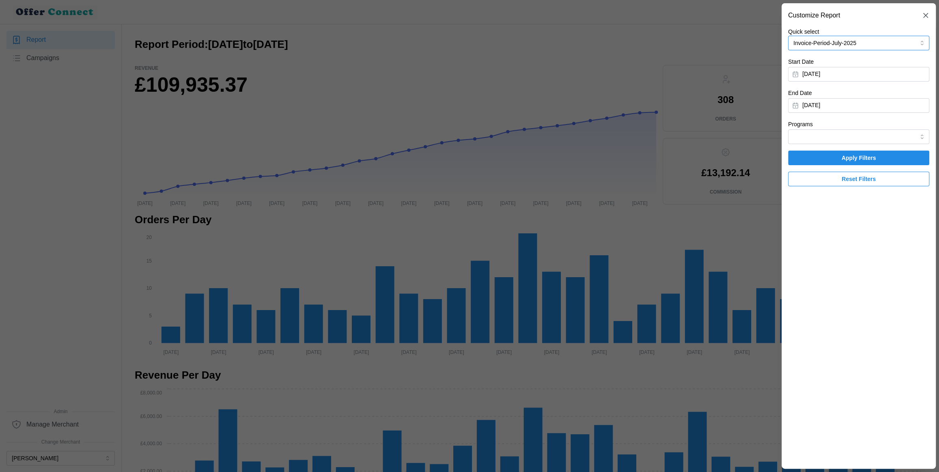
click at [821, 45] on button "Invoice-Period-July-2025" at bounding box center [858, 43] width 141 height 15
click at [821, 130] on div "Invoice-Period-April-2025 01/04/2025 - 29/04/2025" at bounding box center [859, 130] width 129 height 16
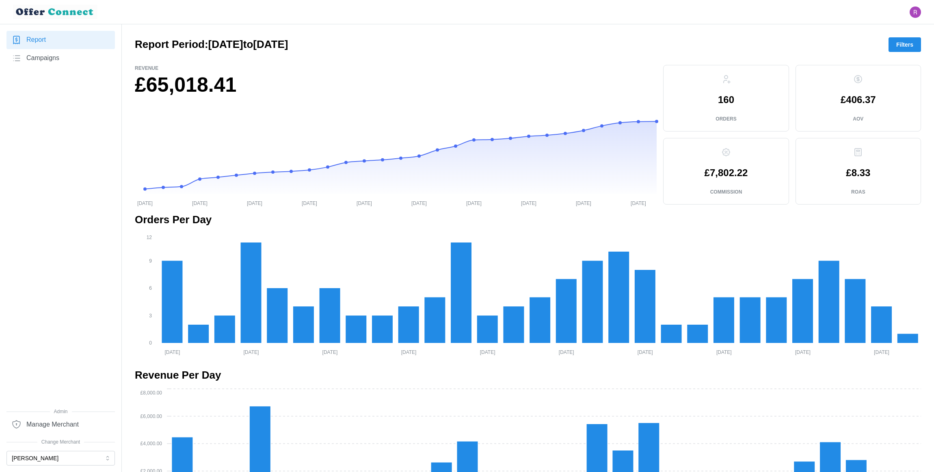
click at [821, 45] on span "Filters" at bounding box center [904, 45] width 17 height 14
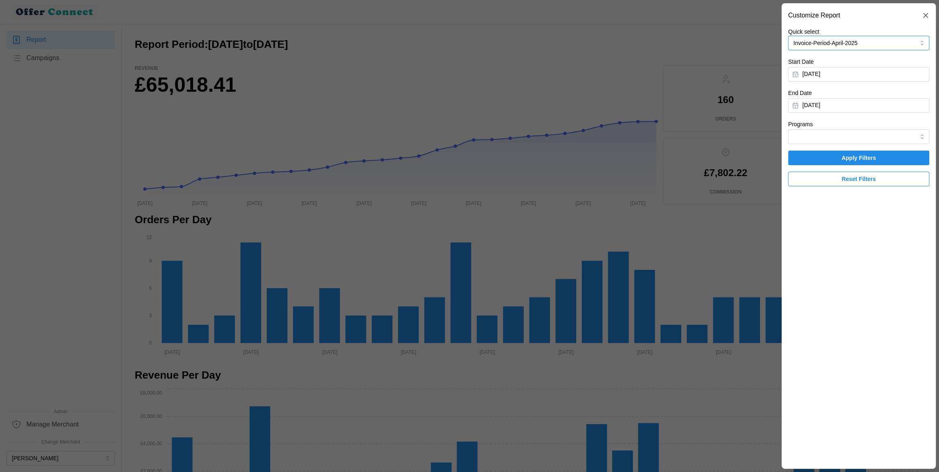
click at [821, 45] on button "Invoice-Period-April-2025" at bounding box center [858, 43] width 141 height 15
click at [821, 130] on div "Invoice-Period-April-2025 01/04/2025 - 29/04/2025" at bounding box center [859, 130] width 129 height 16
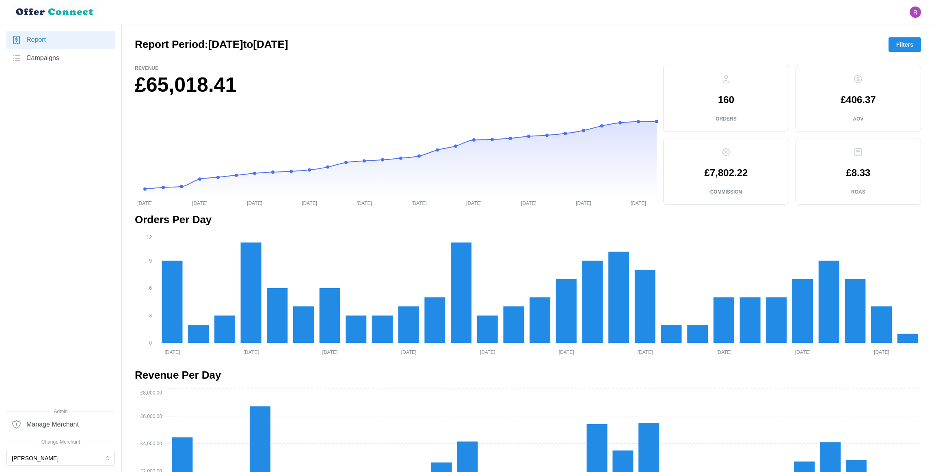
click at [209, 82] on h1 "£65,018.41" at bounding box center [396, 85] width 522 height 26
copy h1 "65,018.41"
click at [821, 39] on span "Filters" at bounding box center [904, 45] width 17 height 14
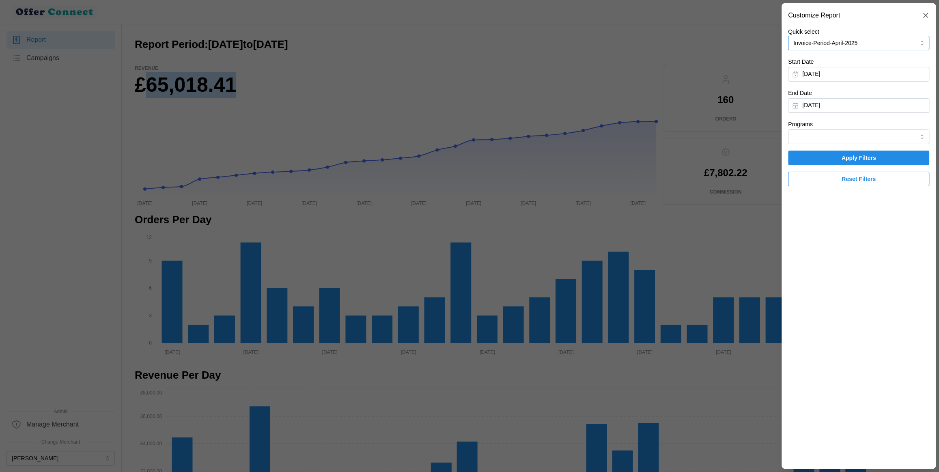
click at [821, 40] on button "Invoice-Period-April-2025" at bounding box center [858, 43] width 141 height 15
click at [821, 104] on p "Invoice-Period-May-2025" at bounding box center [826, 105] width 63 height 9
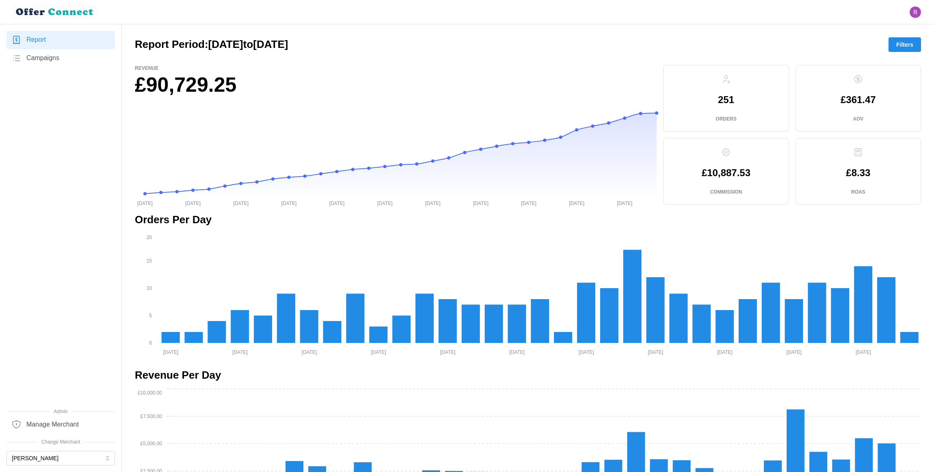
click at [165, 83] on h1 "£90,729.25" at bounding box center [396, 85] width 522 height 26
copy h1 "90,729.25"
click at [821, 43] on span "Filters" at bounding box center [904, 45] width 17 height 14
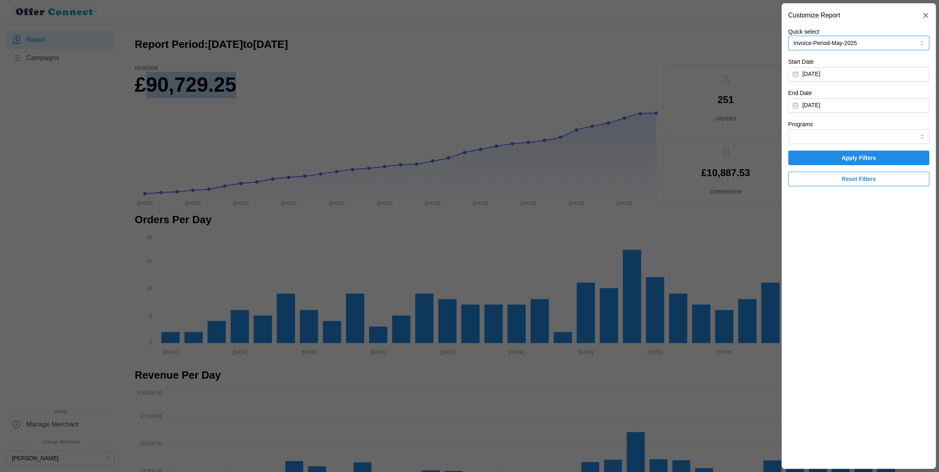
click at [821, 42] on button "Invoice-Period-May-2025" at bounding box center [858, 43] width 141 height 15
click at [821, 86] on p "Invoice-Period-June-2025" at bounding box center [827, 84] width 65 height 9
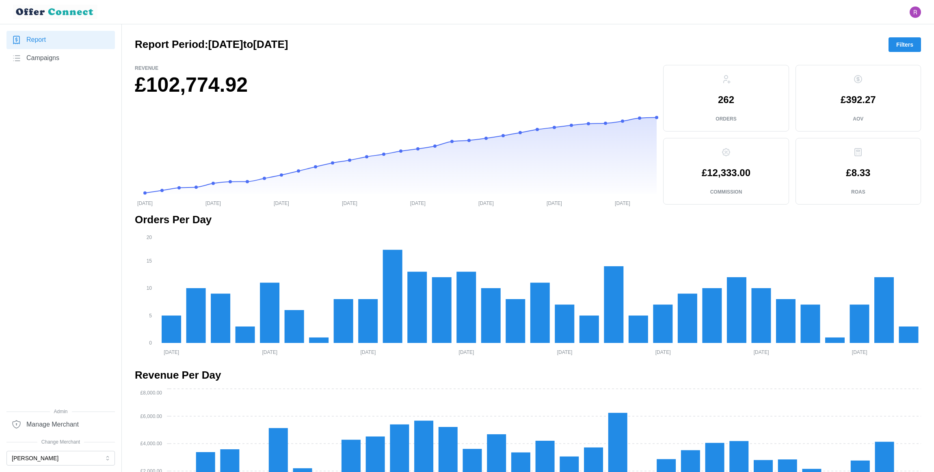
click at [190, 89] on h1 "£102,774.92" at bounding box center [396, 85] width 522 height 26
copy h1 "102,774.92"
click at [821, 45] on span "Filters" at bounding box center [904, 45] width 17 height 14
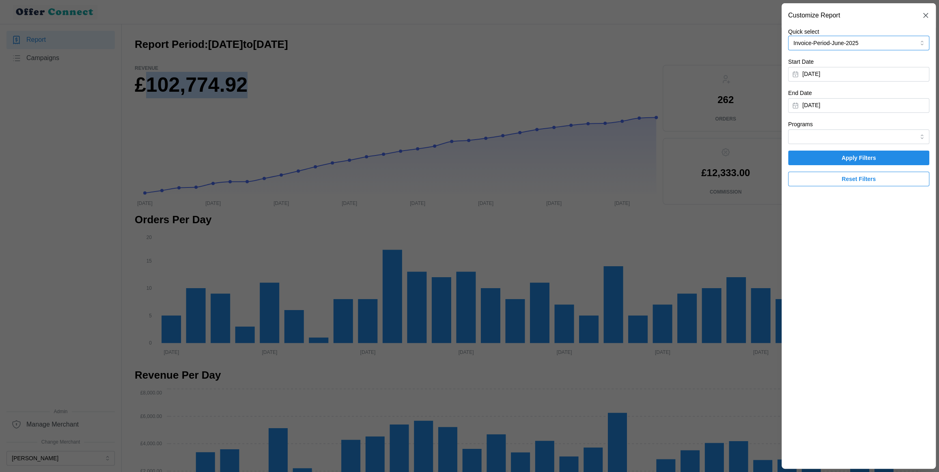
click at [821, 45] on button "Invoice-Period-June-2025" at bounding box center [858, 43] width 141 height 15
click at [821, 66] on p "Invoice-Period-July-2025" at bounding box center [826, 62] width 63 height 9
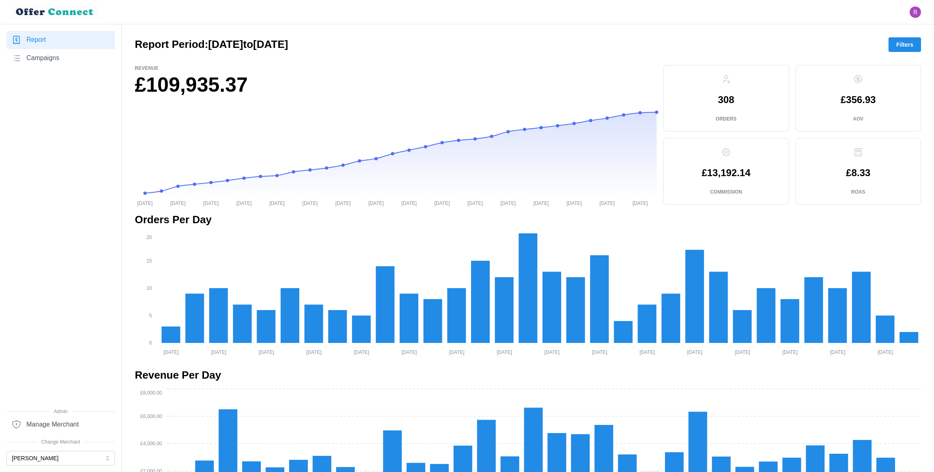
click at [198, 86] on h1 "£109,935.37" at bounding box center [396, 85] width 522 height 26
copy h1 "109,935.37"
